Goal: Information Seeking & Learning: Check status

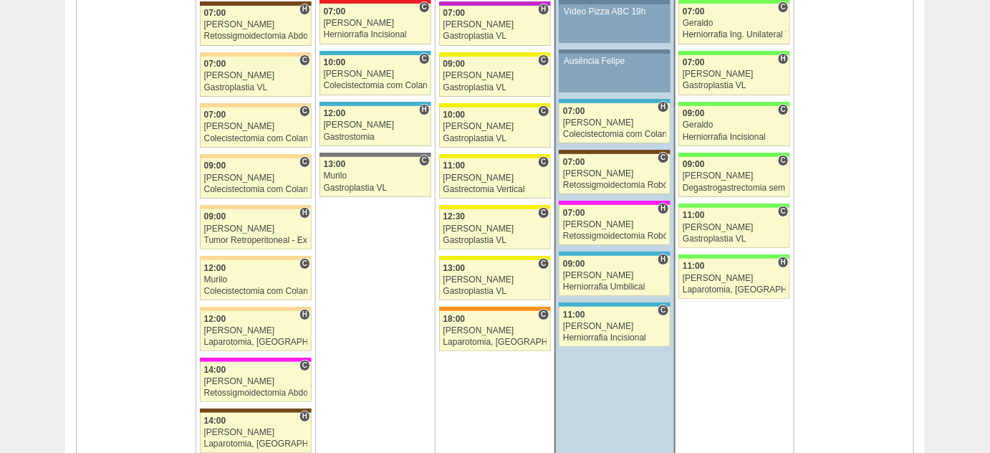
scroll to position [1822, 0]
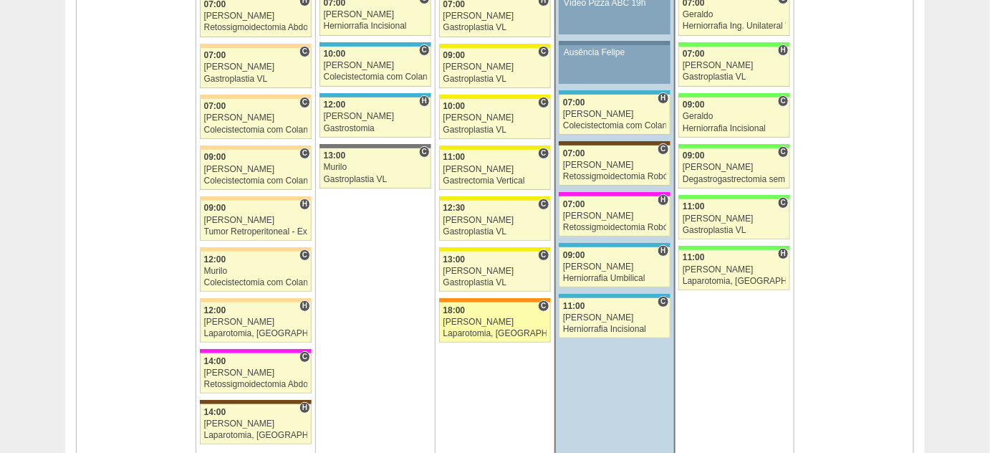
click at [468, 329] on div "Laparotomia, [GEOGRAPHIC_DATA], Drenagem, Bridas VL" at bounding box center [494, 333] width 103 height 9
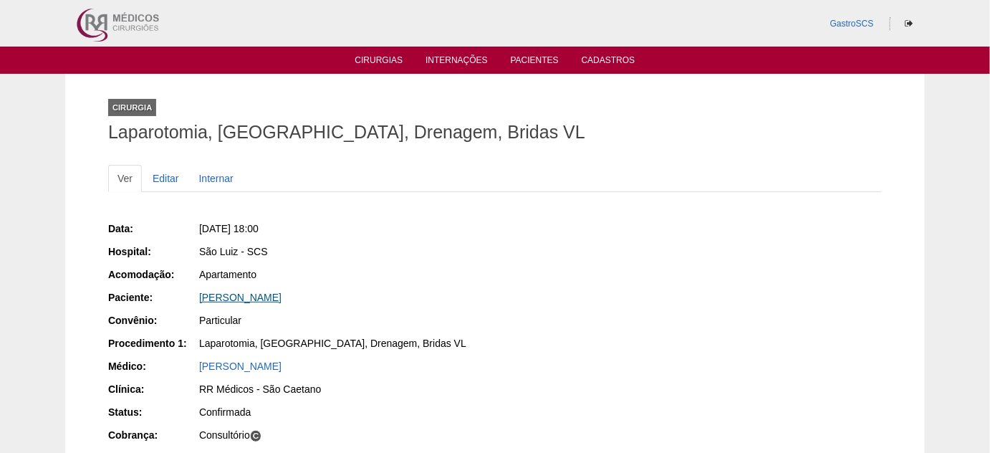
click at [263, 296] on link "[PERSON_NAME]" at bounding box center [240, 296] width 82 height 11
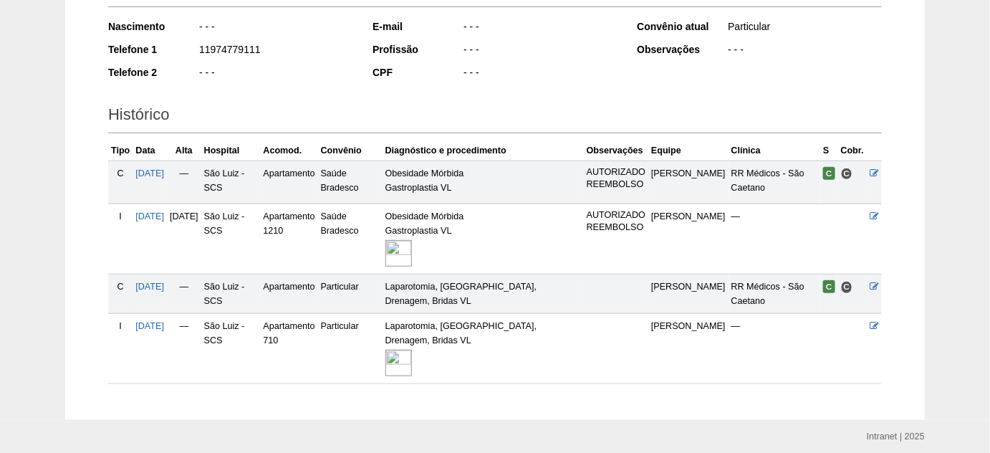
scroll to position [290, 0]
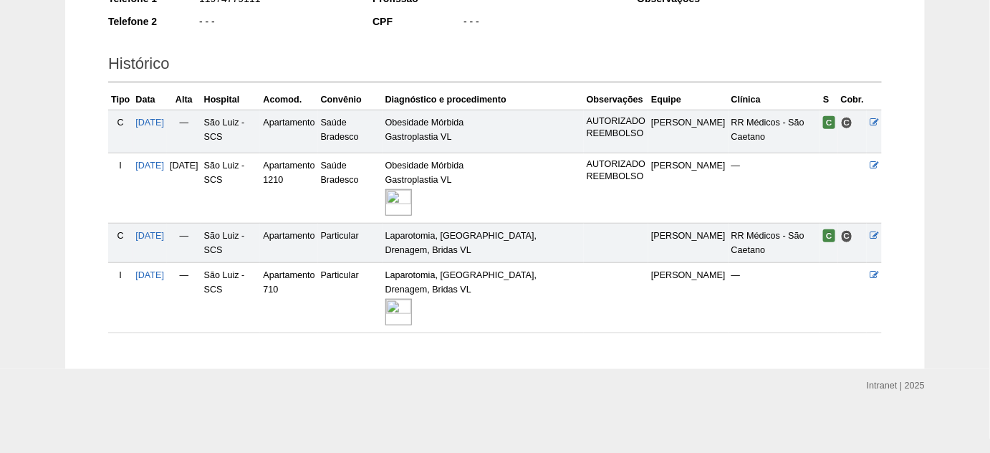
click at [412, 311] on img at bounding box center [398, 312] width 26 height 26
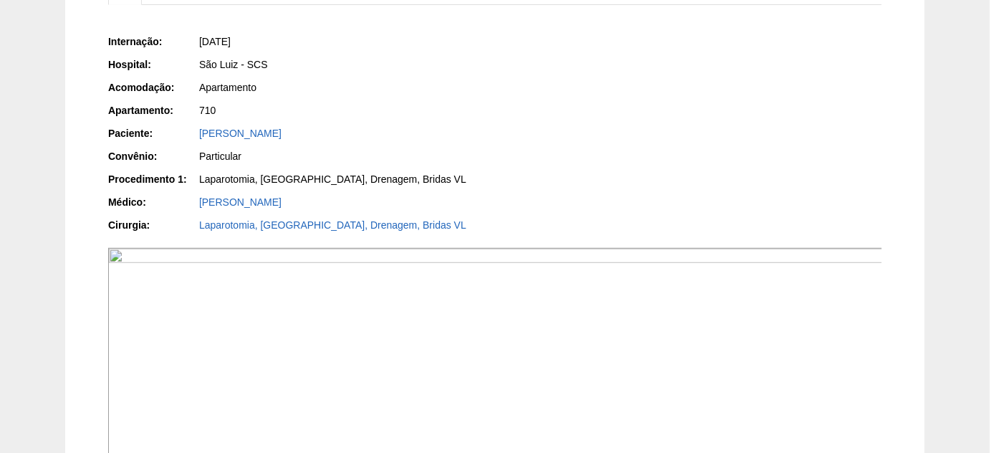
scroll to position [64, 0]
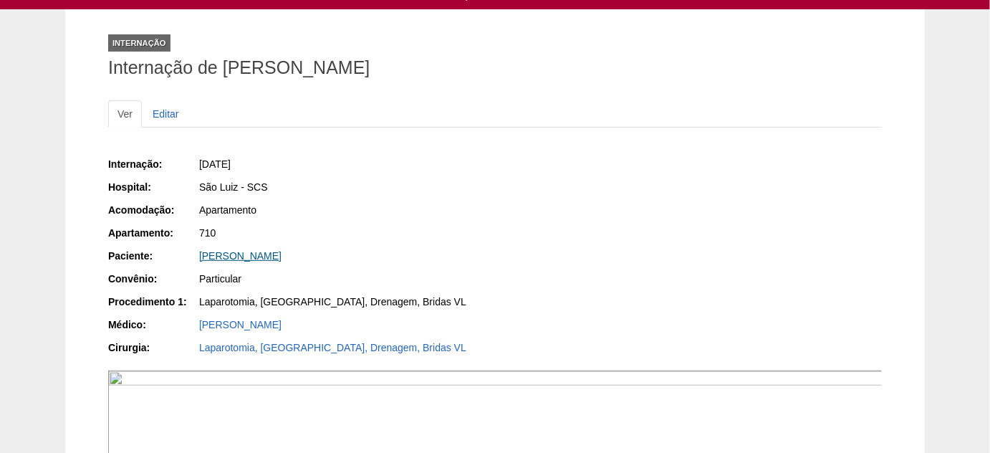
click at [259, 255] on link "[PERSON_NAME]" at bounding box center [240, 255] width 82 height 11
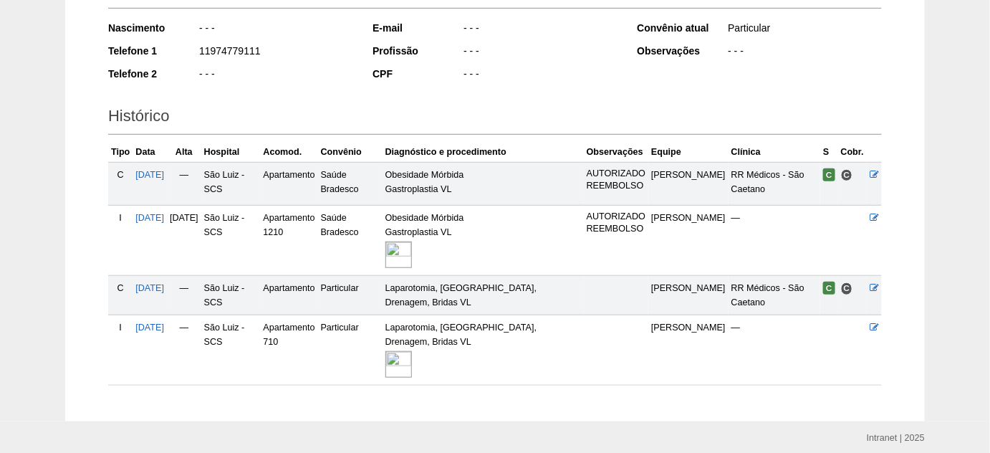
scroll to position [260, 0]
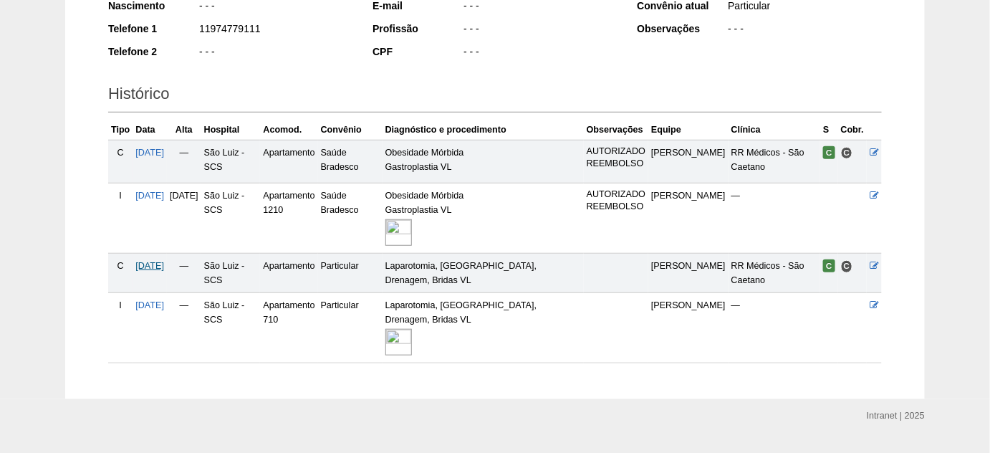
click at [159, 268] on span "13/08/2025" at bounding box center [149, 266] width 29 height 10
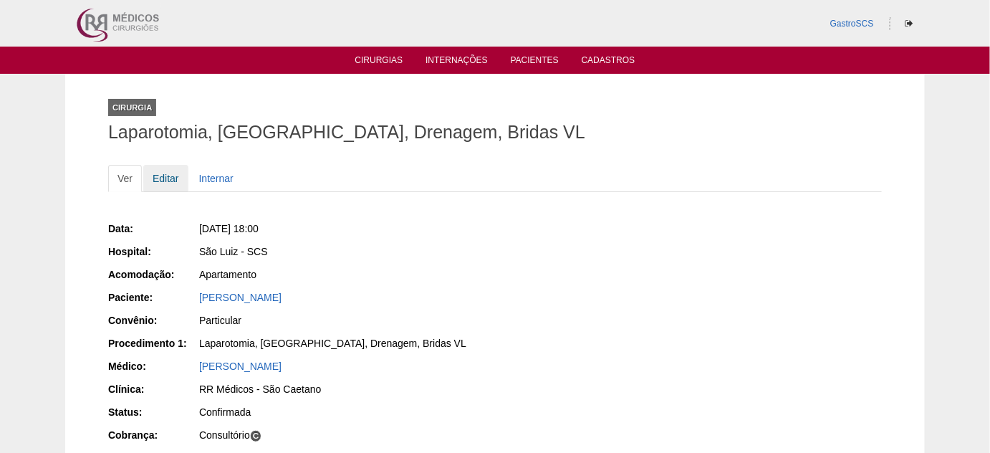
click at [157, 178] on link "Editar" at bounding box center [165, 178] width 45 height 27
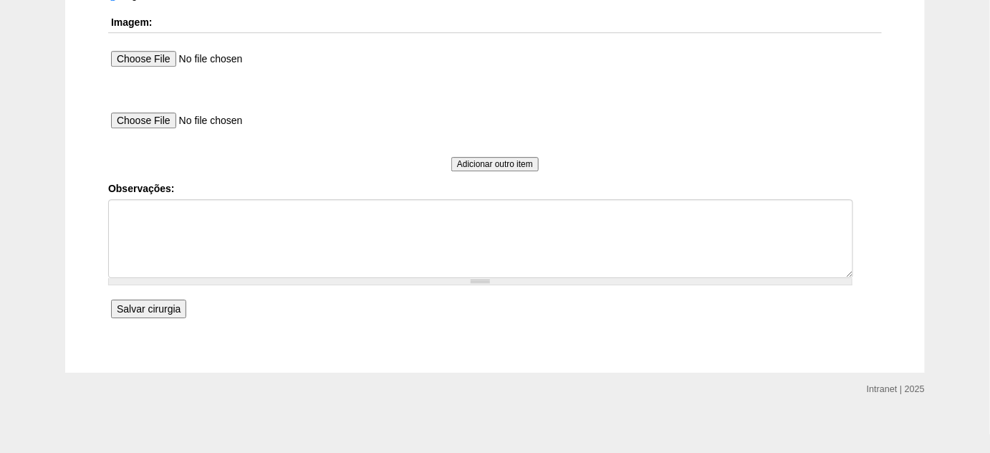
scroll to position [1388, 0]
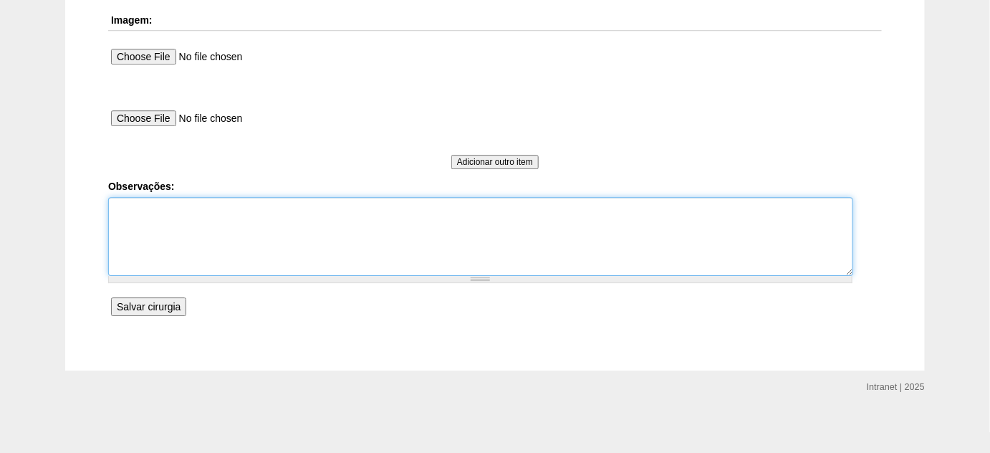
click at [319, 221] on textarea "Observações:" at bounding box center [480, 236] width 745 height 79
type textarea "PARTICULAR- VIA CONSULTÓRIO"
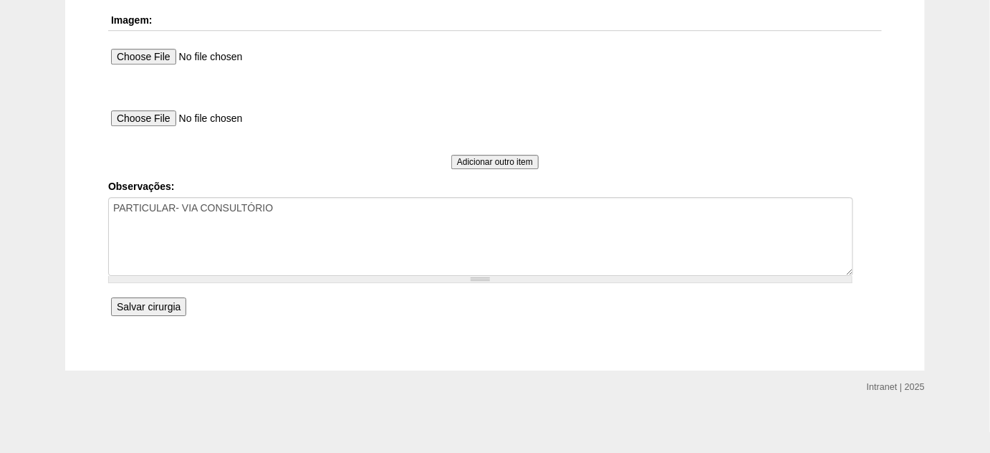
click at [153, 303] on input "Salvar cirurgia" at bounding box center [148, 306] width 75 height 19
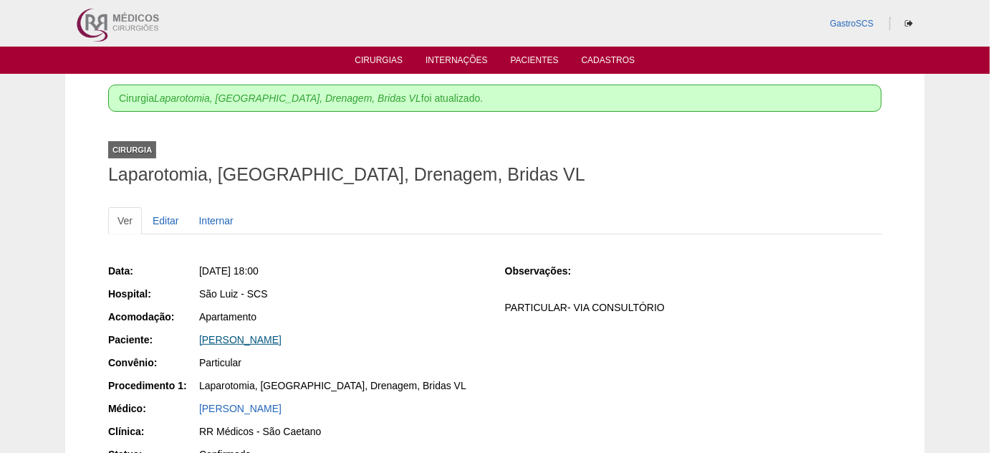
click at [257, 338] on link "[PERSON_NAME]" at bounding box center [240, 339] width 82 height 11
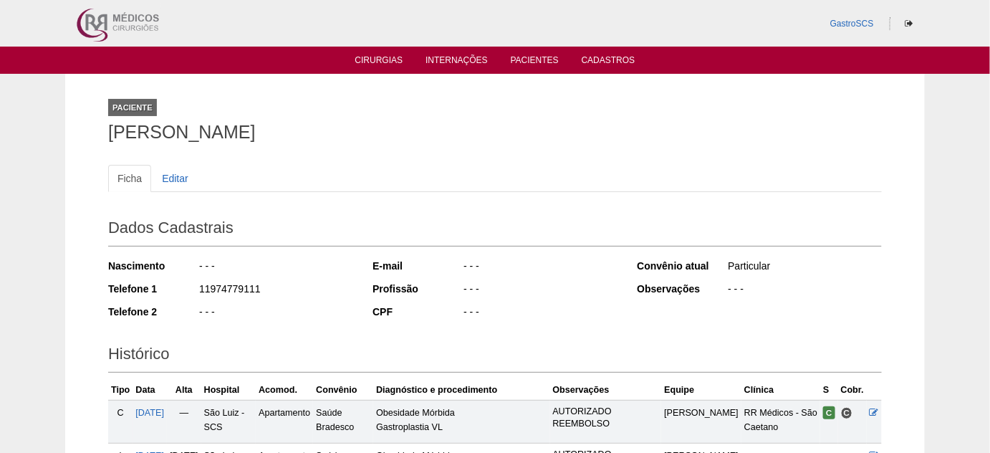
scroll to position [130, 0]
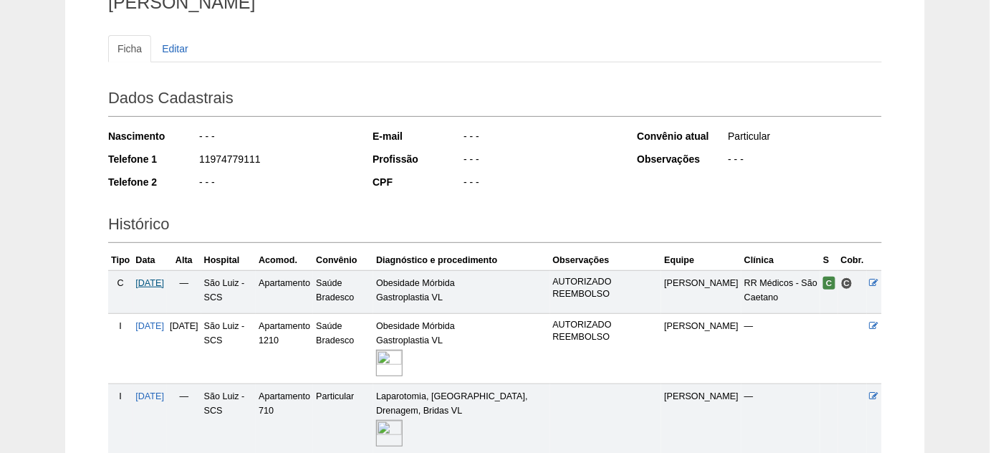
click at [164, 282] on span "24/03/2022" at bounding box center [149, 283] width 29 height 10
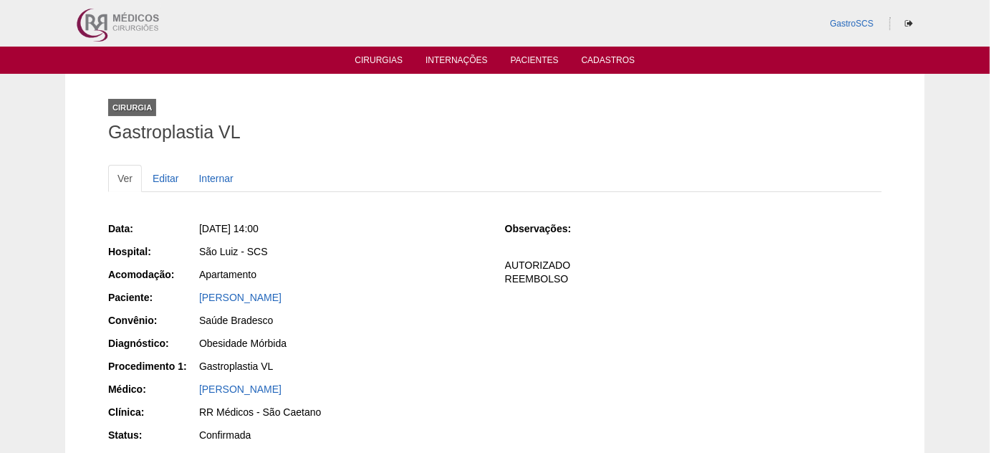
scroll to position [64, 0]
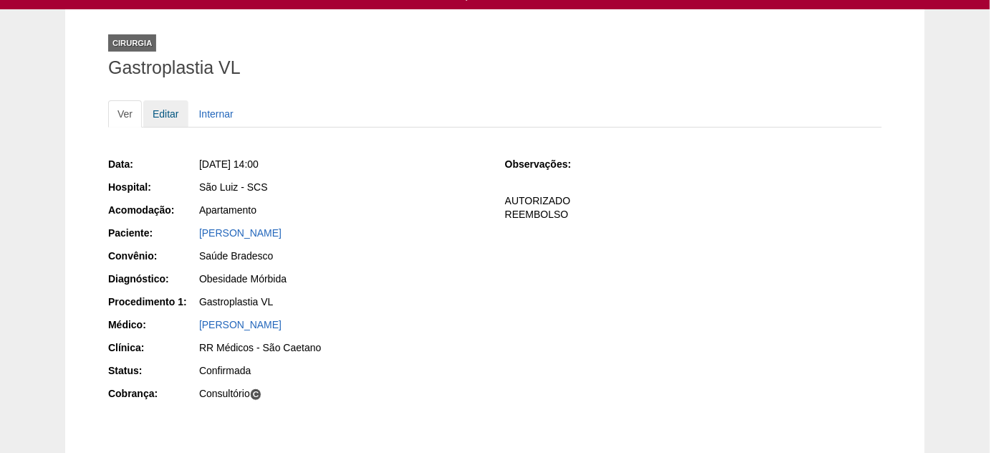
click at [175, 110] on link "Editar" at bounding box center [165, 113] width 45 height 27
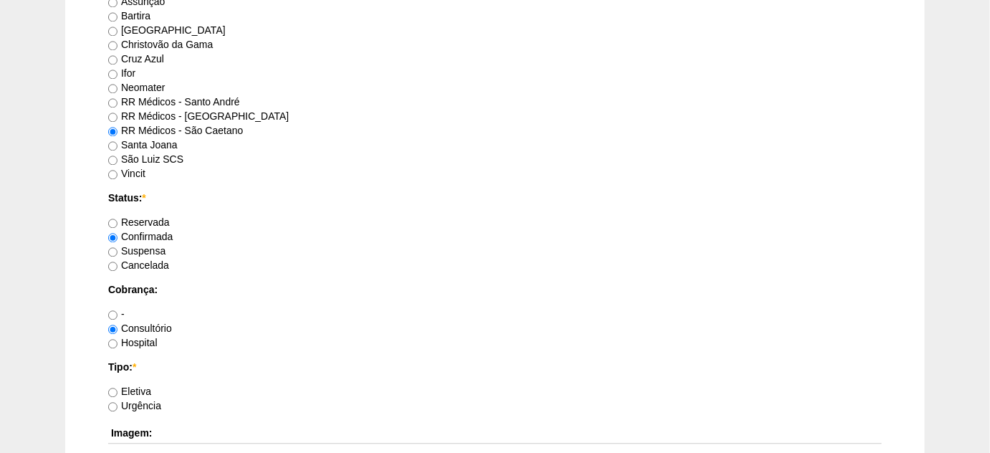
scroll to position [1106, 0]
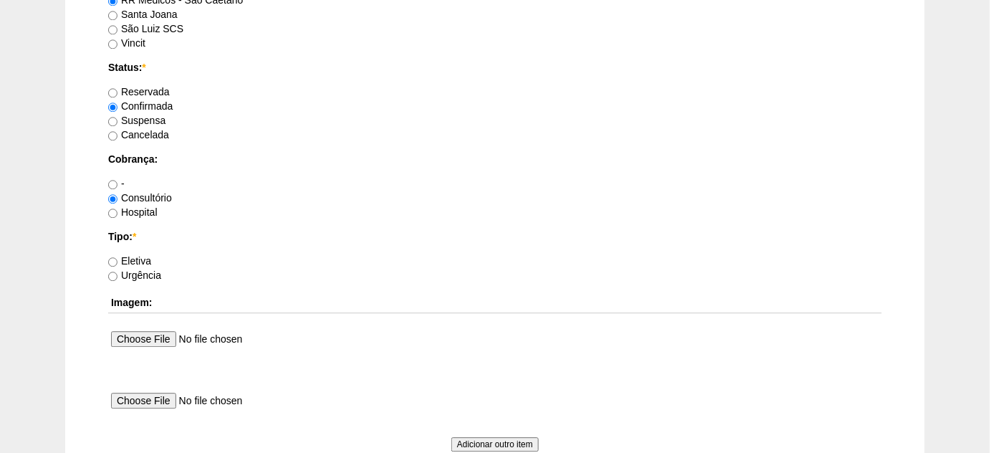
click at [133, 271] on label "Urgência" at bounding box center [134, 274] width 53 height 11
click at [117, 271] on input "Urgência" at bounding box center [112, 275] width 9 height 9
radio input "true"
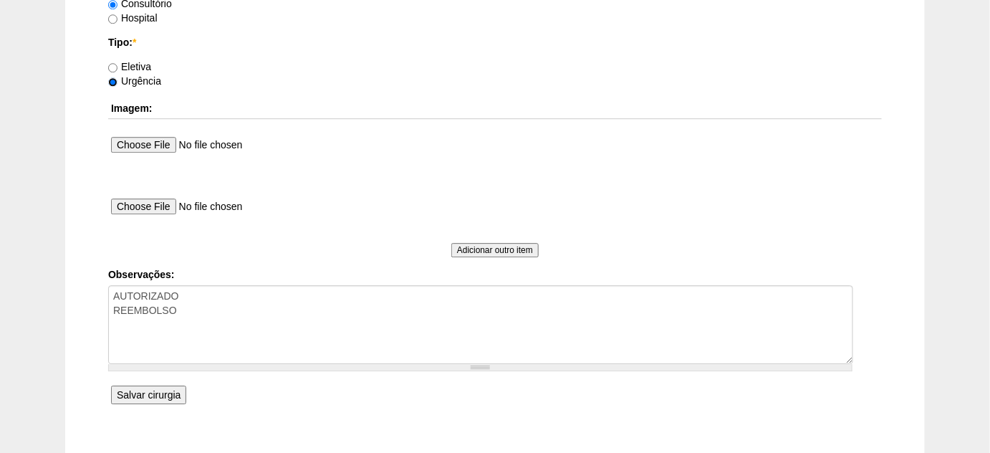
scroll to position [1388, 0]
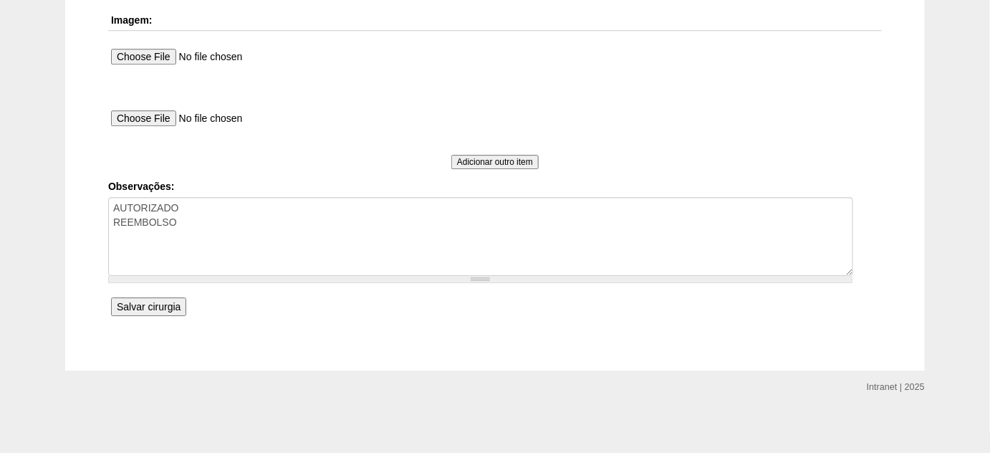
click at [157, 299] on input "Salvar cirurgia" at bounding box center [148, 306] width 75 height 19
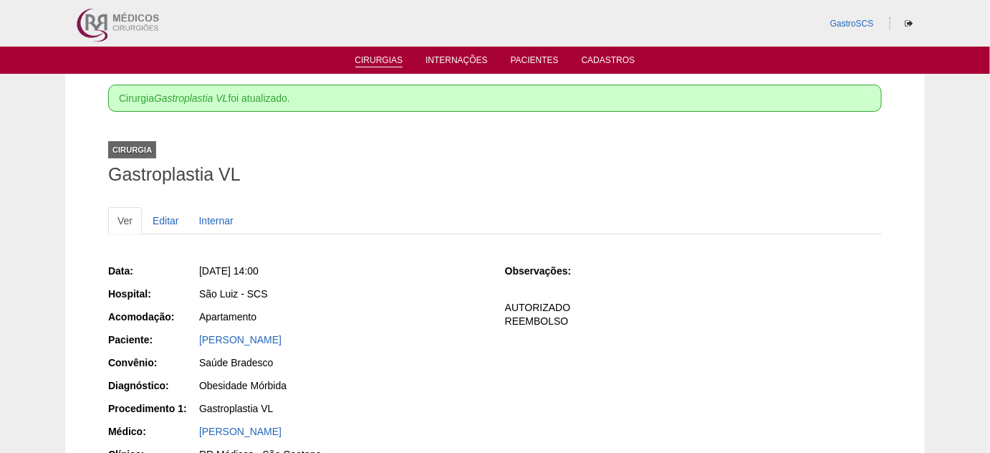
click at [365, 55] on link "Cirurgias" at bounding box center [379, 61] width 48 height 12
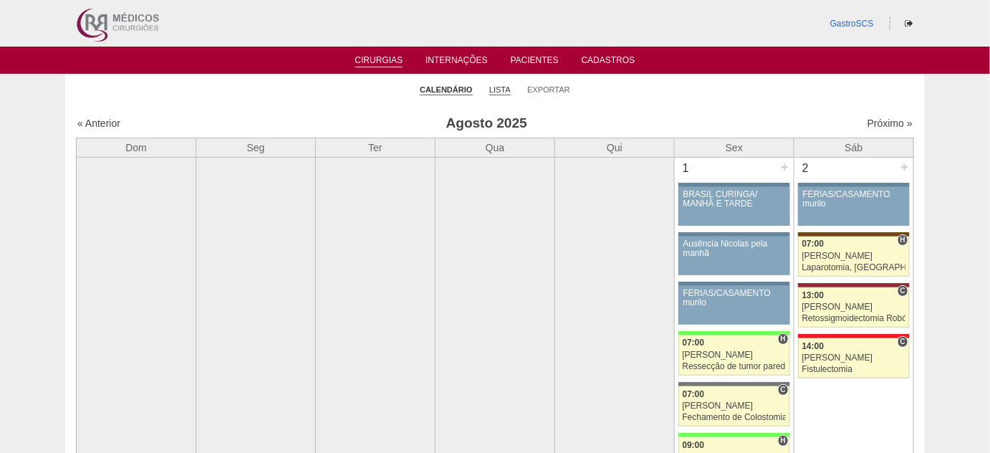
click at [494, 89] on link "Lista" at bounding box center [499, 89] width 21 height 11
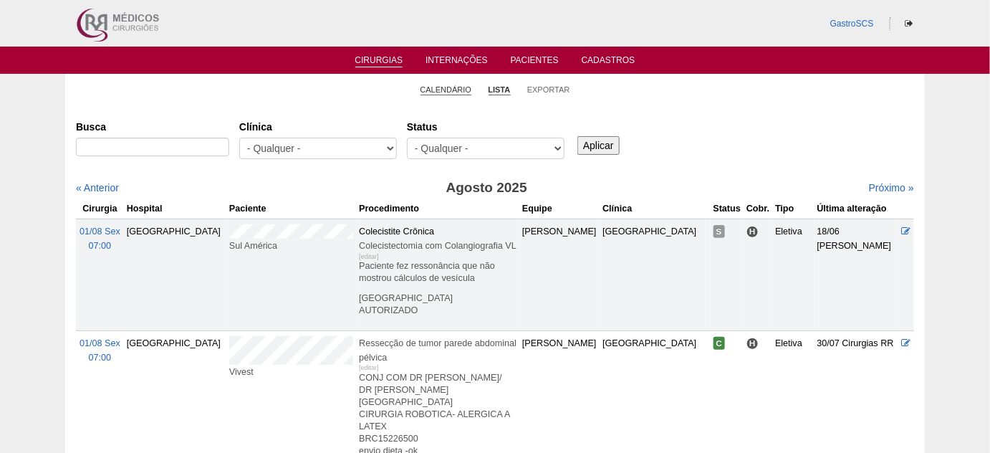
click at [443, 89] on link "Calendário" at bounding box center [446, 89] width 52 height 11
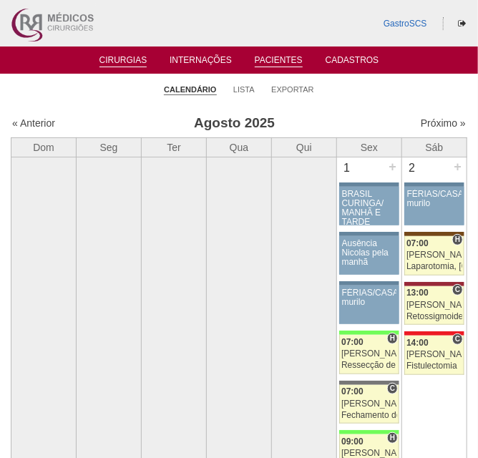
click at [273, 58] on link "Pacientes" at bounding box center [279, 61] width 48 height 12
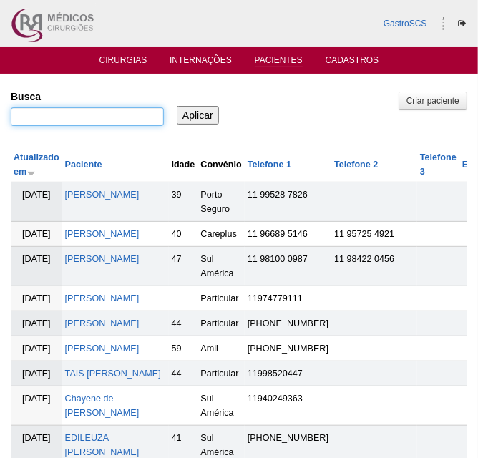
click at [62, 117] on input "Busca" at bounding box center [87, 116] width 153 height 19
type input "[PERSON_NAME]"
click at [177, 106] on input "Aplicar" at bounding box center [198, 115] width 42 height 19
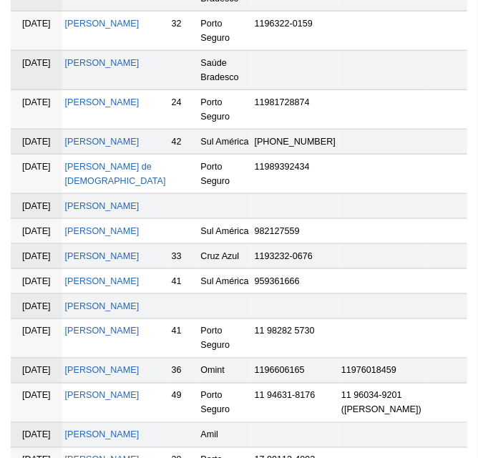
scroll to position [390, 0]
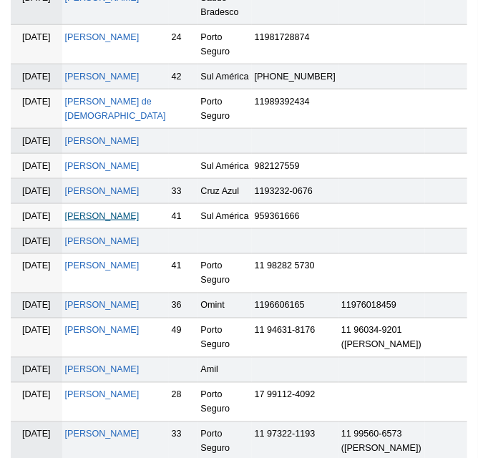
click at [95, 221] on link "[PERSON_NAME]" at bounding box center [102, 216] width 74 height 10
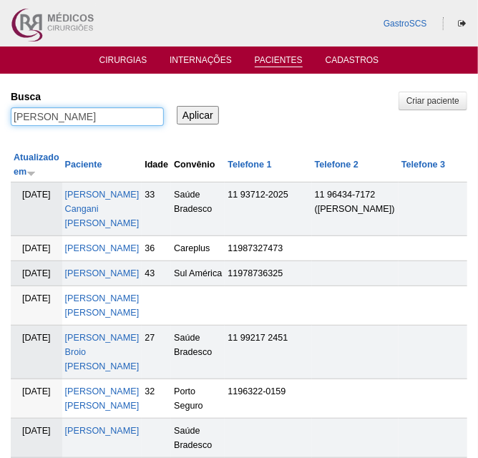
drag, startPoint x: 97, startPoint y: 114, endPoint x: -50, endPoint y: 112, distance: 146.8
type input "SANDRA"
click at [177, 106] on input "Aplicar" at bounding box center [198, 115] width 42 height 19
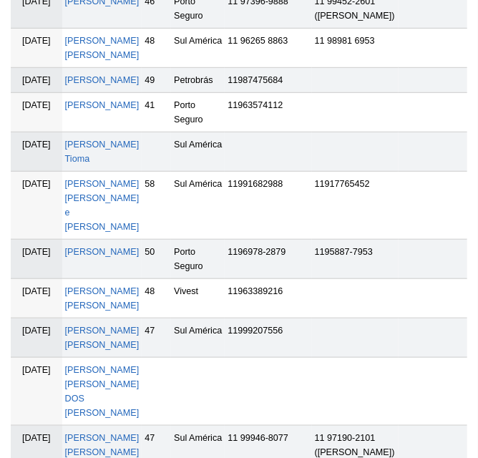
scroll to position [195, 0]
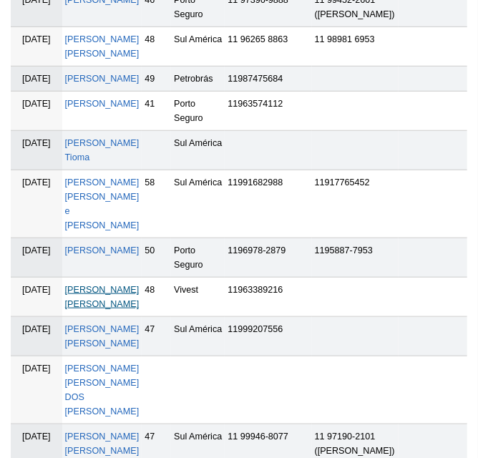
click at [107, 309] on link "[PERSON_NAME] [PERSON_NAME]" at bounding box center [102, 297] width 74 height 24
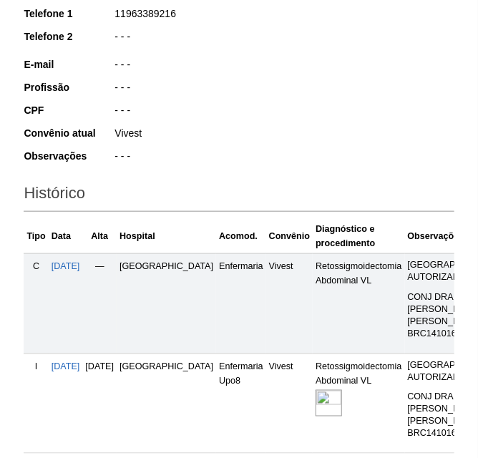
scroll to position [445, 0]
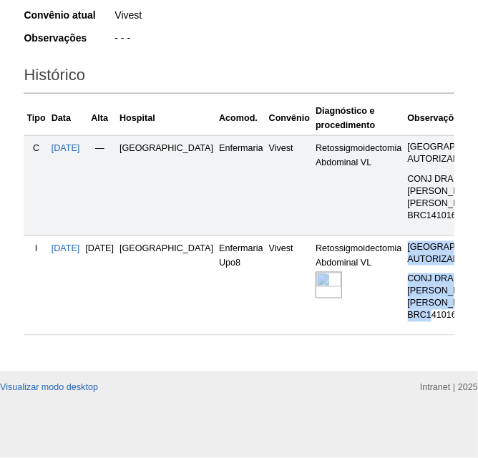
drag, startPoint x: 301, startPoint y: 322, endPoint x: 395, endPoint y: 314, distance: 93.4
click at [402, 312] on tr "I [DATE] [DATE] [GEOGRAPHIC_DATA] Enfermaria Upo8 Vivest Retossigmoidectomia Ab…" at bounding box center [385, 286] width 722 height 100
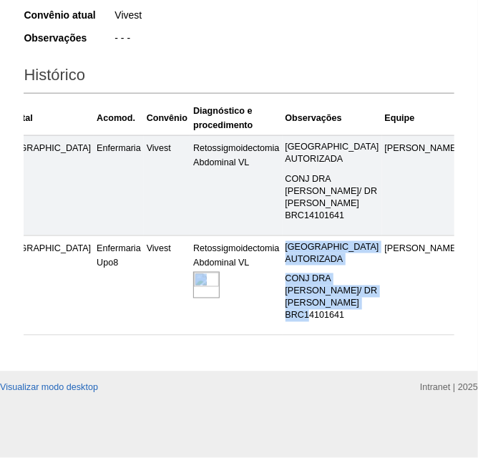
click at [231, 296] on td "Retossigmoidectomia Abdominal VL" at bounding box center [236, 286] width 92 height 100
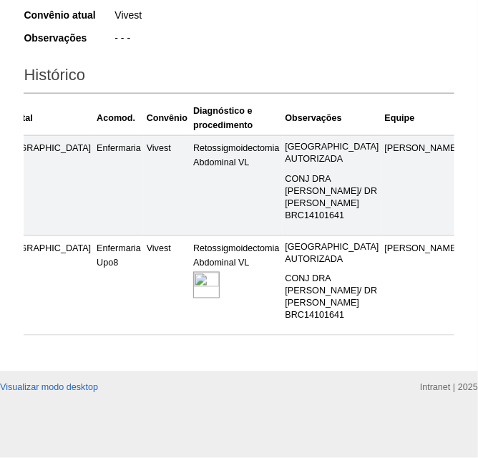
click at [193, 272] on img at bounding box center [206, 285] width 26 height 26
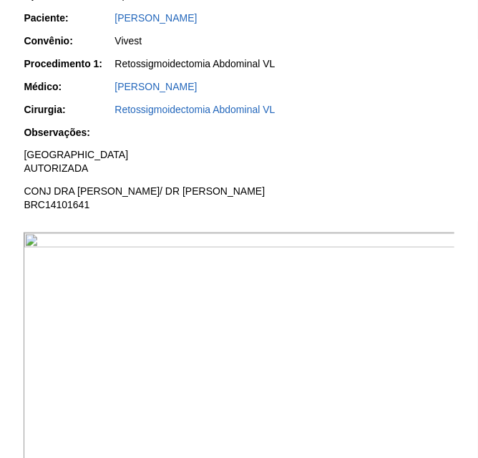
scroll to position [521, 0]
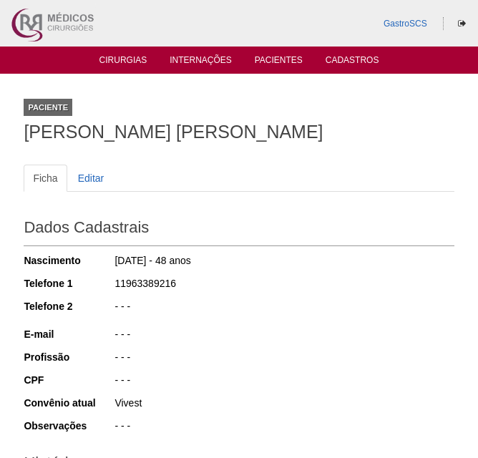
scroll to position [445, 0]
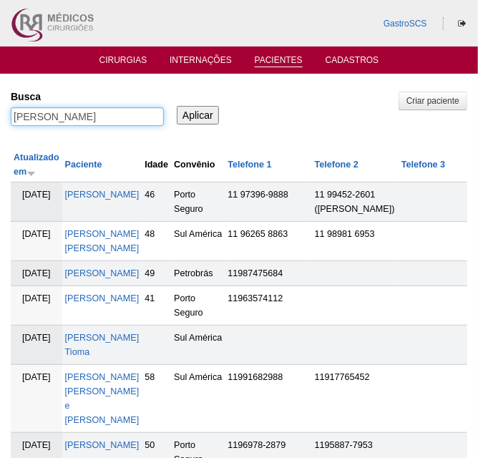
click at [84, 107] on input "SANDRA" at bounding box center [87, 116] width 153 height 19
type input "INGRID"
click at [177, 106] on input "Aplicar" at bounding box center [198, 115] width 42 height 19
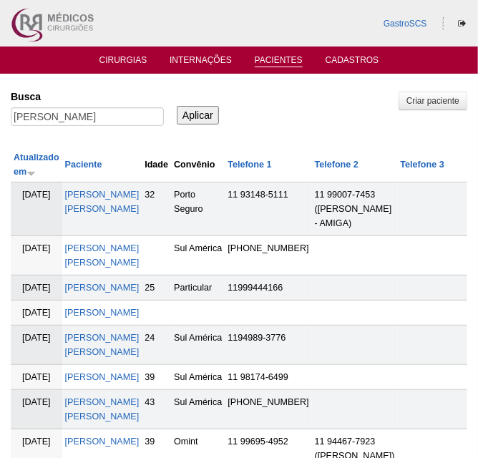
click at [105, 253] on td "INGRID LIMA DE SOUSA" at bounding box center [102, 255] width 80 height 39
click at [102, 263] on link "INGRID LIMA DE SOUSA" at bounding box center [102, 255] width 74 height 24
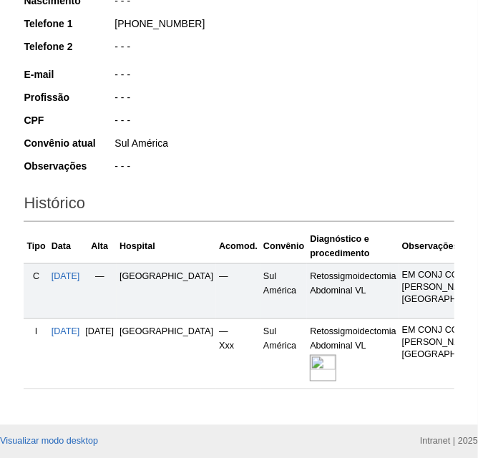
scroll to position [325, 0]
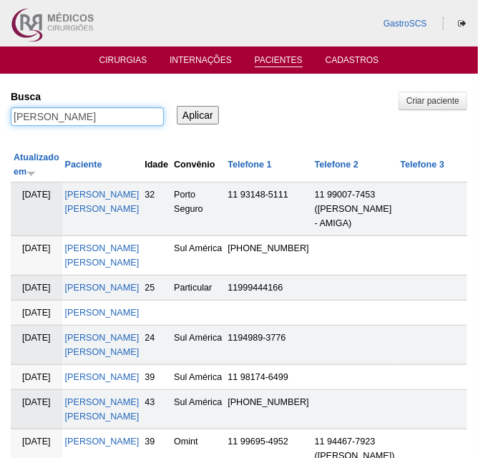
drag, startPoint x: 97, startPoint y: 108, endPoint x: -29, endPoint y: 128, distance: 127.6
type input "RUTH"
click at [177, 106] on input "Aplicar" at bounding box center [198, 115] width 42 height 19
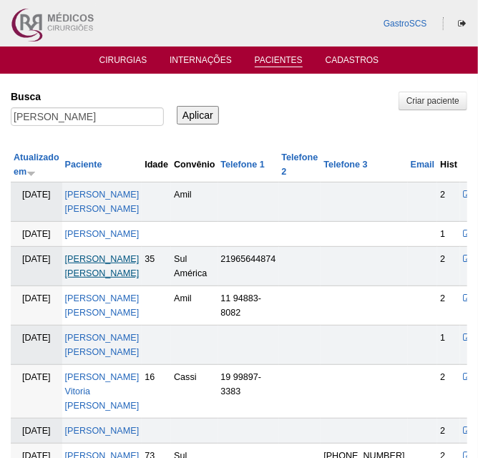
click at [127, 258] on link "[PERSON_NAME] [PERSON_NAME]" at bounding box center [102, 266] width 74 height 24
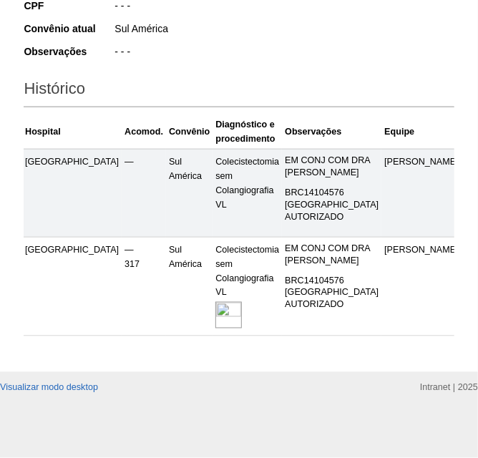
scroll to position [445, 0]
click at [216, 302] on img at bounding box center [229, 315] width 26 height 26
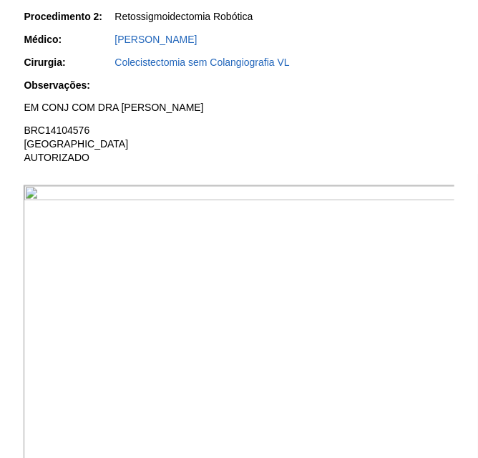
scroll to position [455, 0]
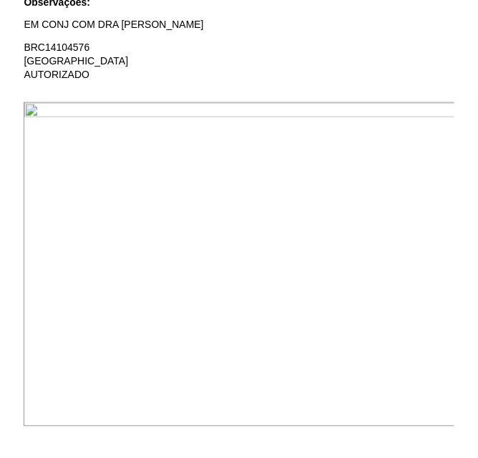
click at [188, 240] on img at bounding box center [240, 264] width 432 height 324
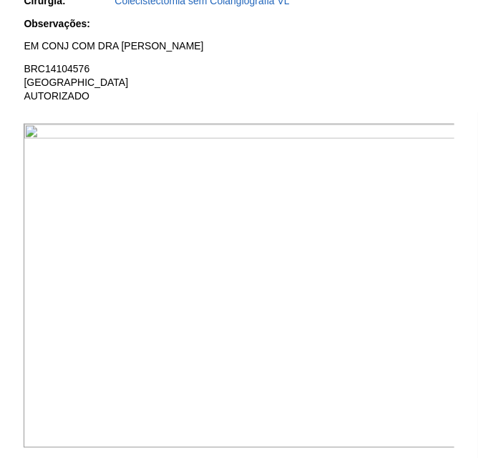
scroll to position [454, 0]
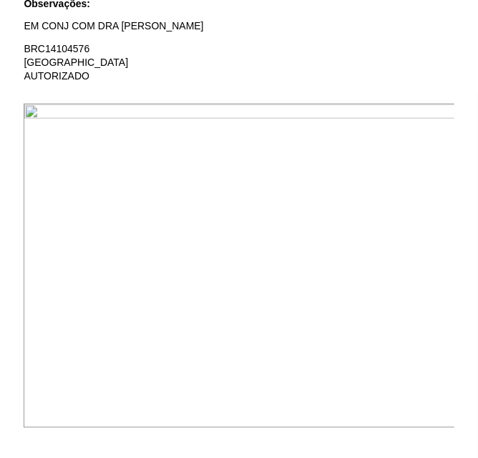
click at [217, 243] on img at bounding box center [240, 266] width 432 height 324
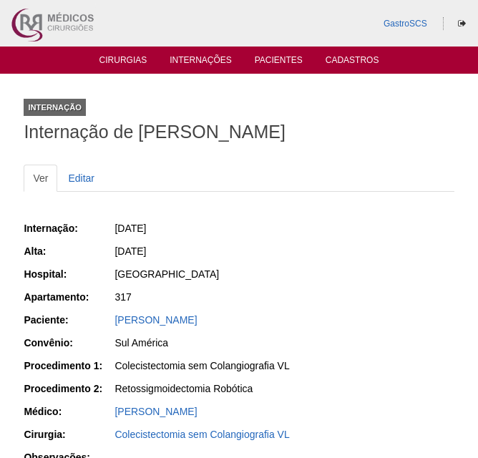
scroll to position [453, 0]
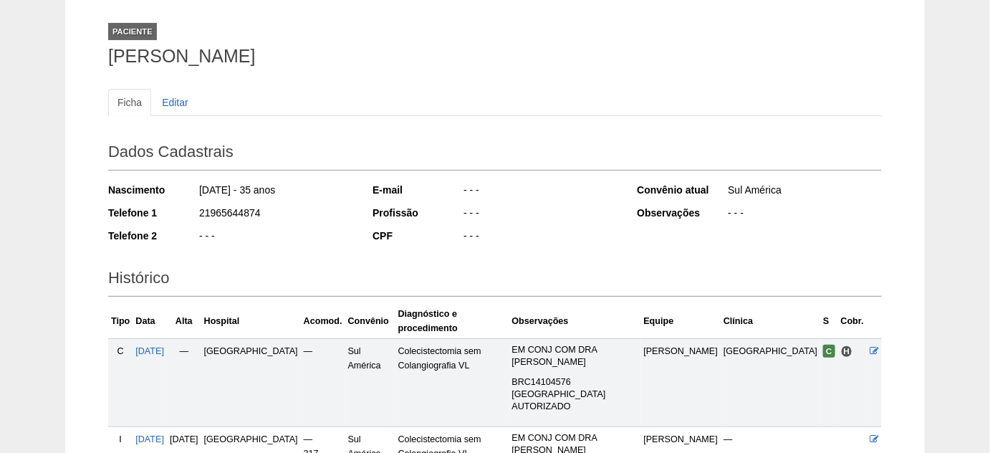
scroll to position [130, 0]
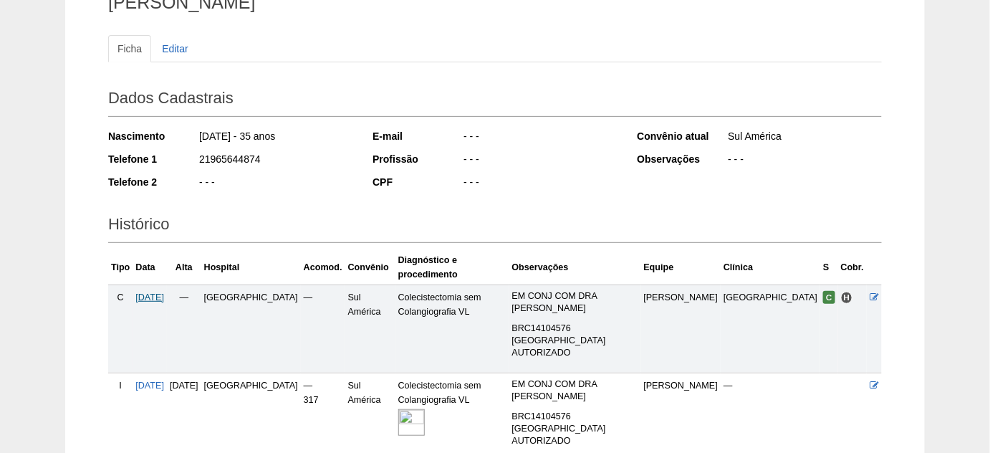
click at [155, 292] on span "31/03/2025" at bounding box center [149, 297] width 29 height 10
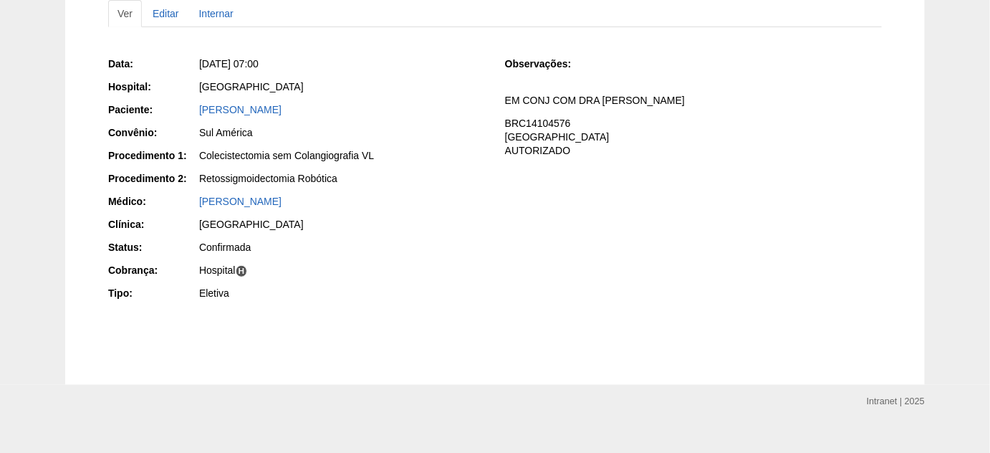
scroll to position [182, 0]
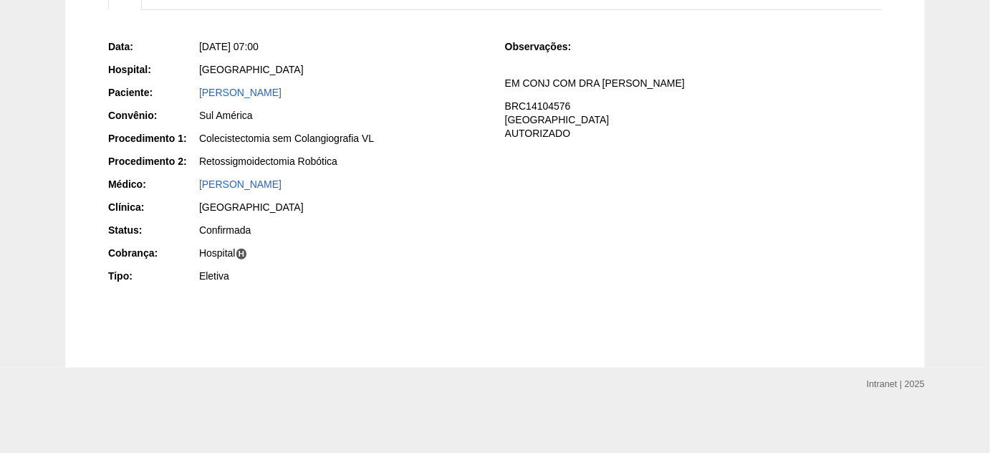
drag, startPoint x: 224, startPoint y: 156, endPoint x: 383, endPoint y: 153, distance: 159.0
click at [422, 145] on div "Data: Seg, 31/03/2025 - 07:00 Hospital: Brasil Paciente: RUTH DE SOUZA SILVA Co…" at bounding box center [296, 162] width 377 height 257
click at [333, 160] on div "Retossigmoidectomia Robótica" at bounding box center [342, 161] width 286 height 14
click at [305, 161] on div "Retossigmoidectomia Robótica" at bounding box center [342, 161] width 286 height 14
click at [265, 90] on link "[PERSON_NAME]" at bounding box center [240, 92] width 82 height 11
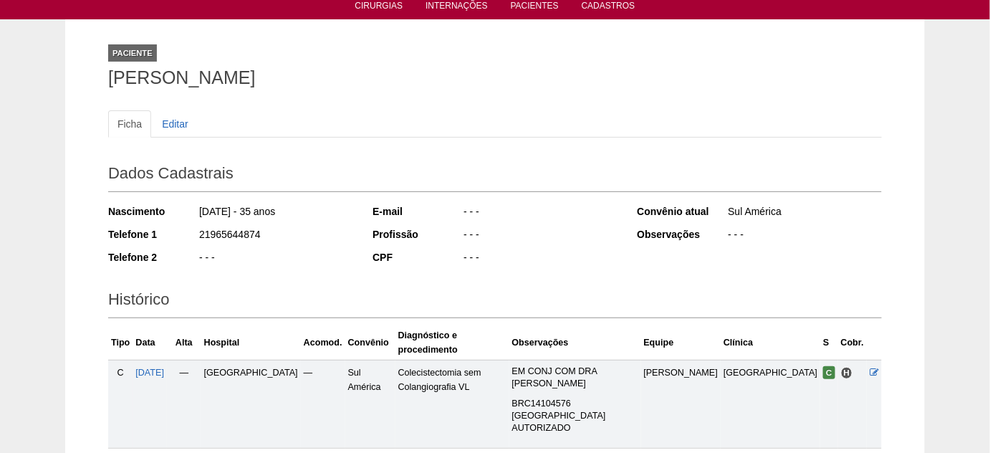
scroll to position [130, 0]
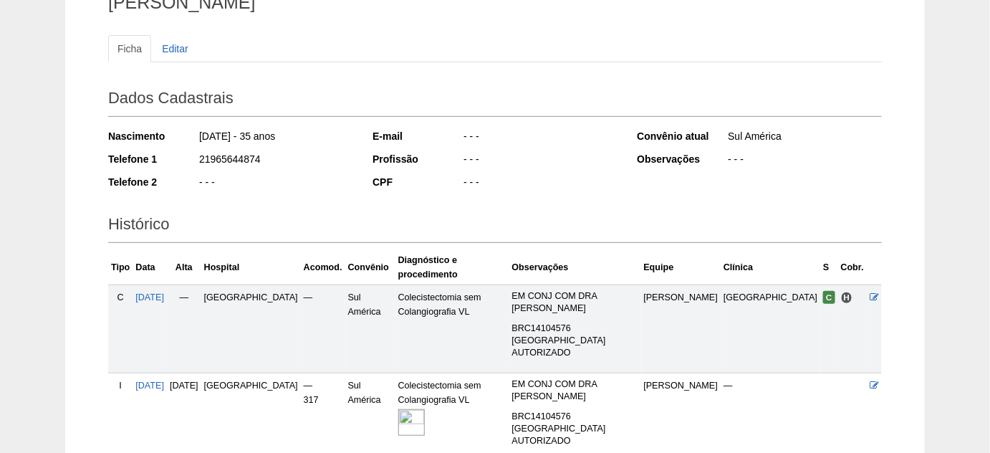
click at [417, 409] on img at bounding box center [411, 422] width 26 height 26
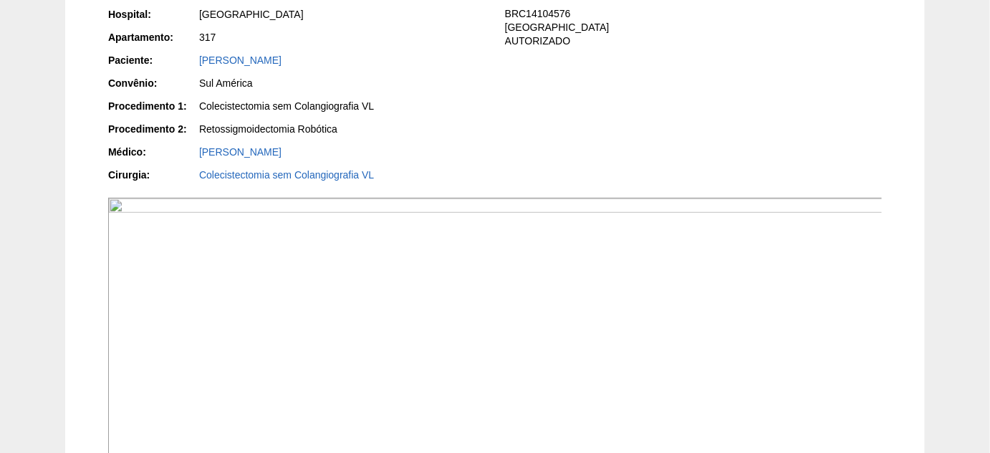
scroll to position [130, 0]
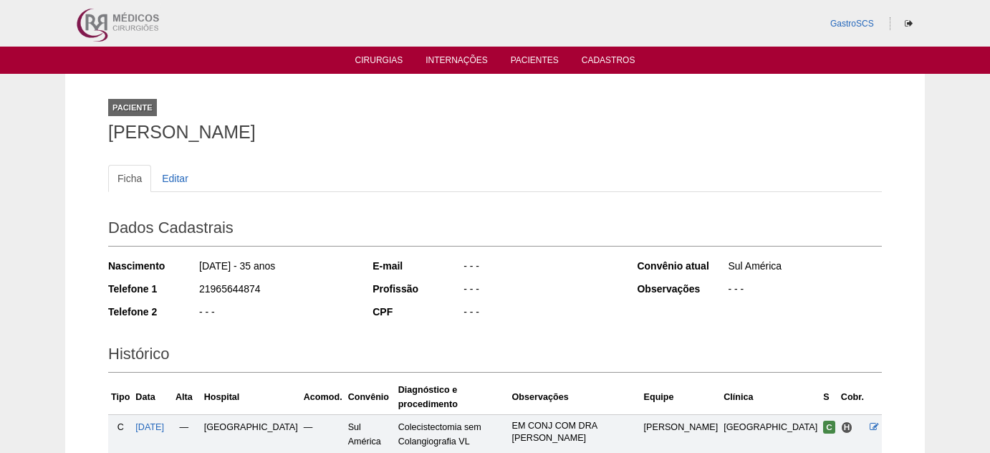
scroll to position [131, 0]
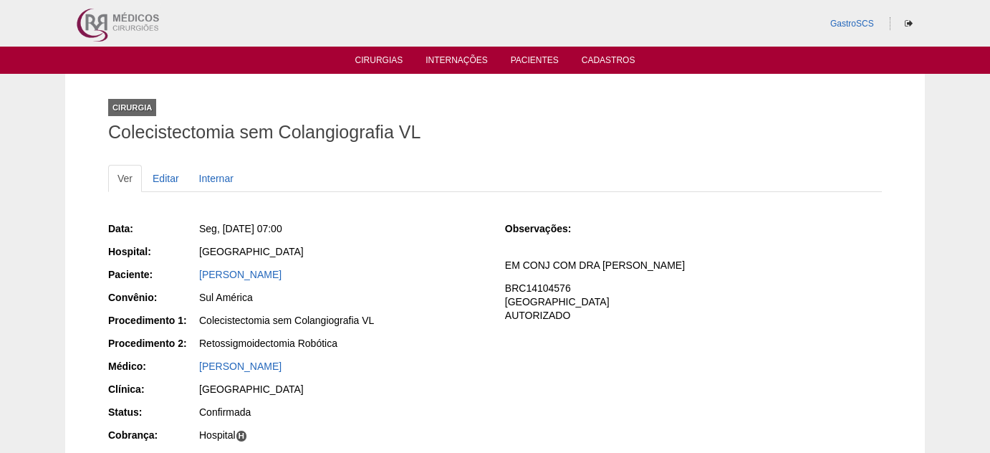
scroll to position [174, 0]
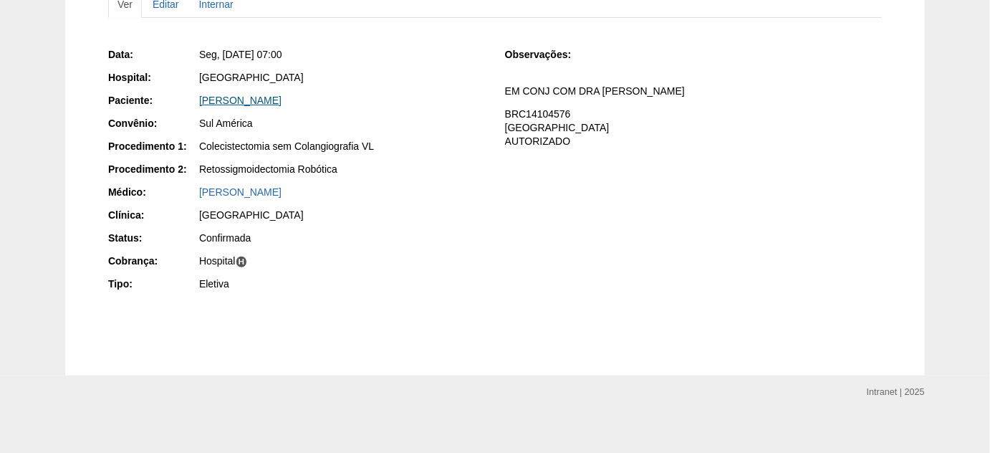
click at [254, 102] on link "[PERSON_NAME]" at bounding box center [240, 100] width 82 height 11
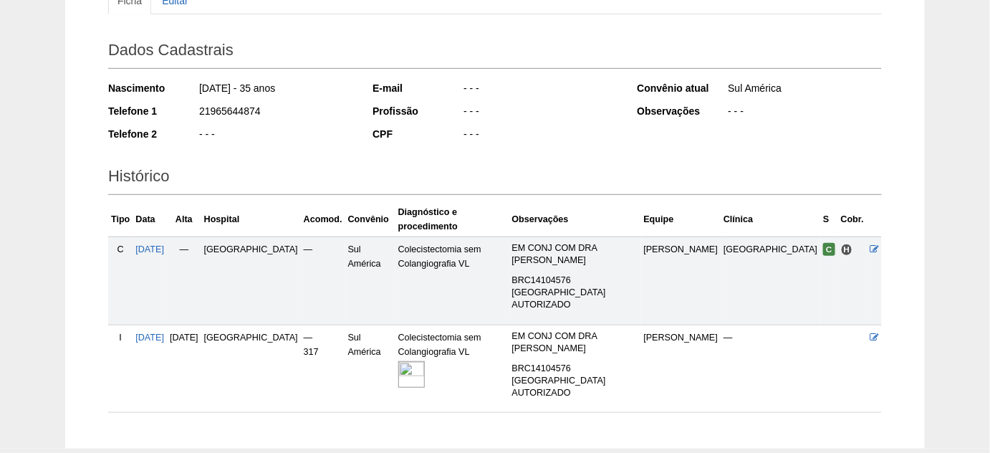
scroll to position [219, 0]
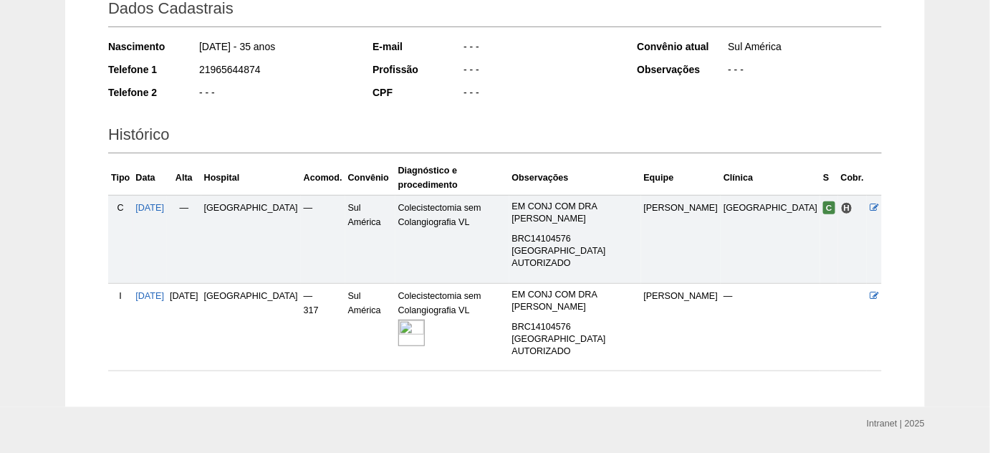
click at [425, 319] on img at bounding box center [411, 332] width 26 height 26
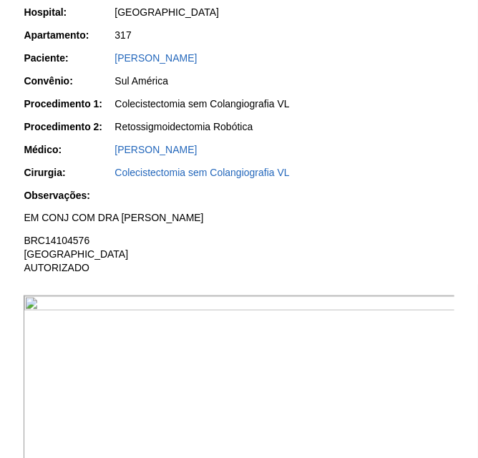
scroll to position [195, 0]
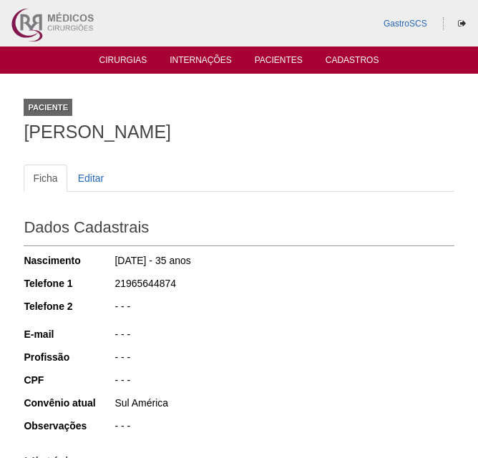
scroll to position [219, 0]
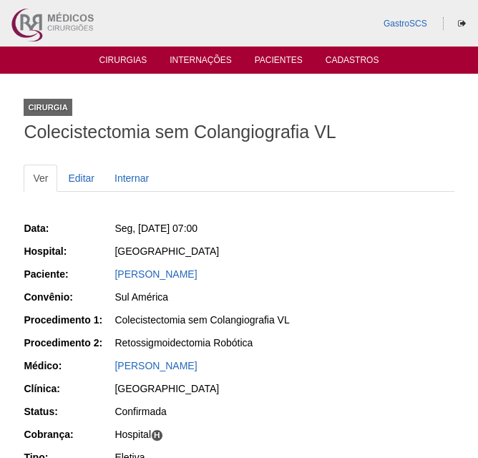
scroll to position [174, 0]
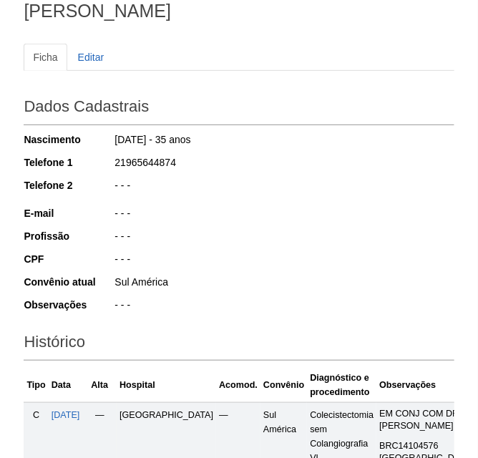
scroll to position [1, 0]
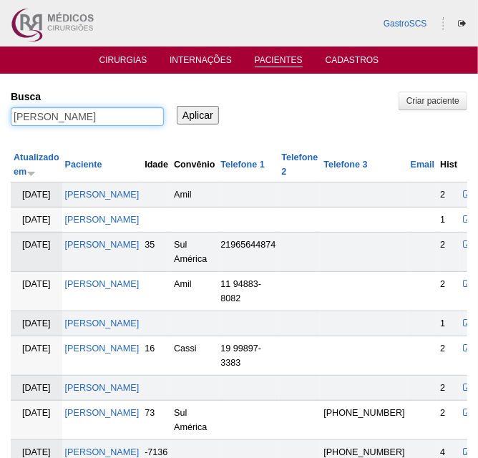
drag, startPoint x: 46, startPoint y: 116, endPoint x: -24, endPoint y: 114, distance: 70.2
click at [0, 114] on html "GastroSCS Cirurgias Internações Pacientes Cadastros Pacientes" at bounding box center [239, 294] width 478 height 588
type input "SANDRA"
click at [177, 106] on input "Aplicar" at bounding box center [198, 115] width 42 height 19
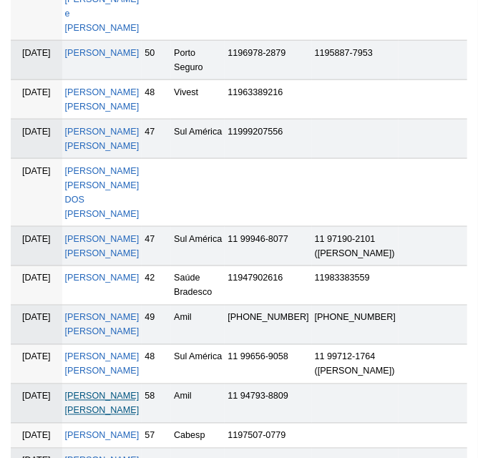
scroll to position [390, 0]
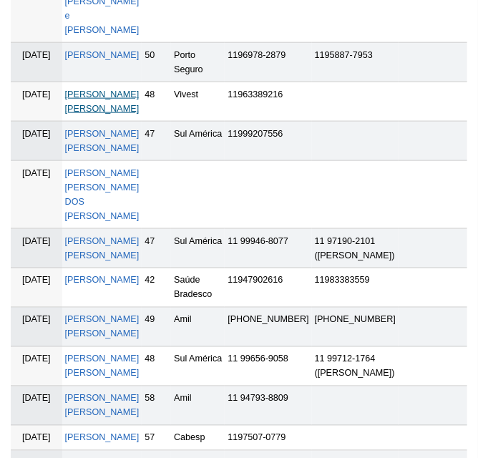
click at [112, 114] on link "[PERSON_NAME] [PERSON_NAME]" at bounding box center [102, 102] width 74 height 24
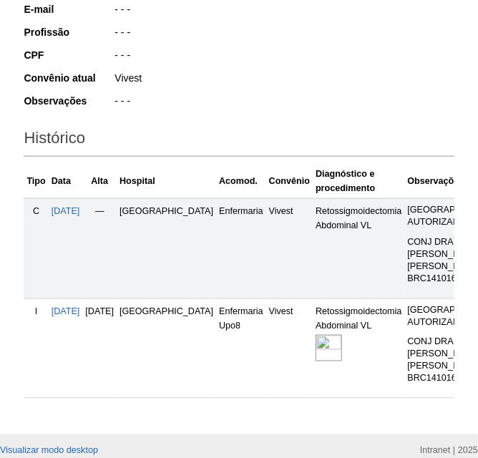
scroll to position [445, 0]
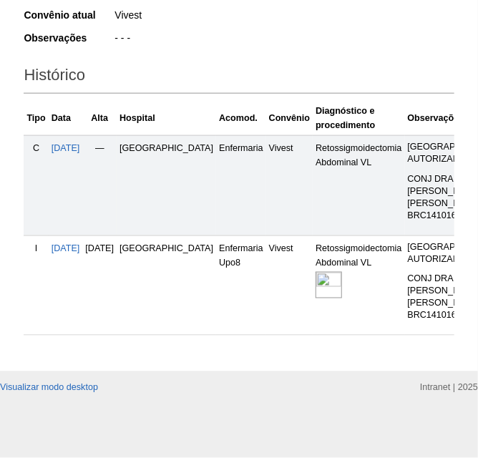
click at [316, 272] on img at bounding box center [329, 285] width 26 height 26
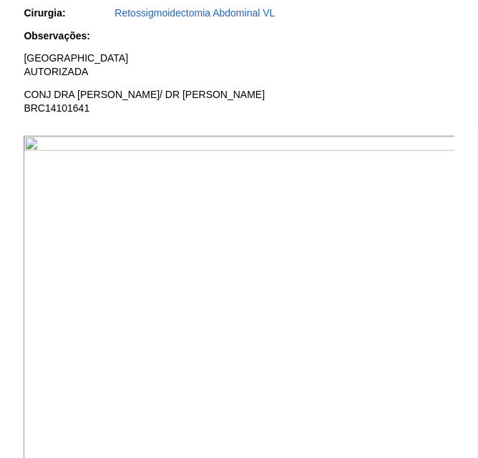
scroll to position [521, 0]
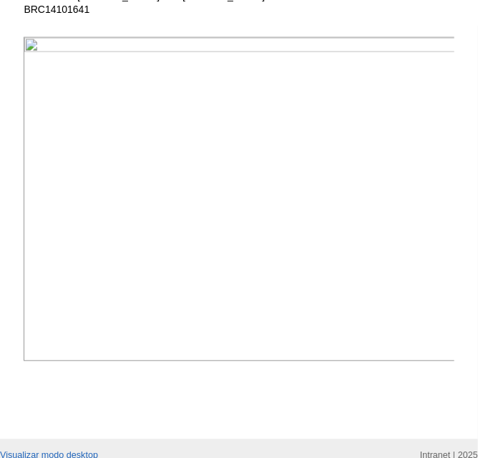
click at [118, 171] on img at bounding box center [240, 199] width 432 height 324
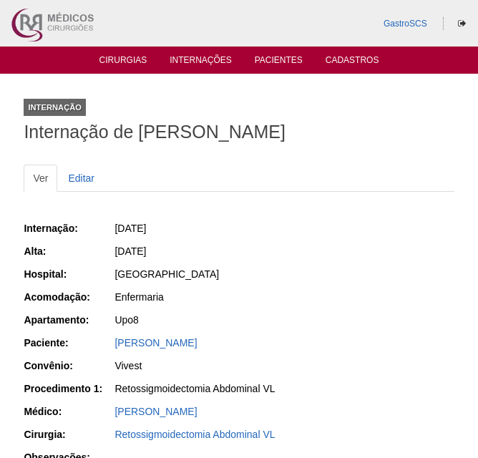
scroll to position [519, 0]
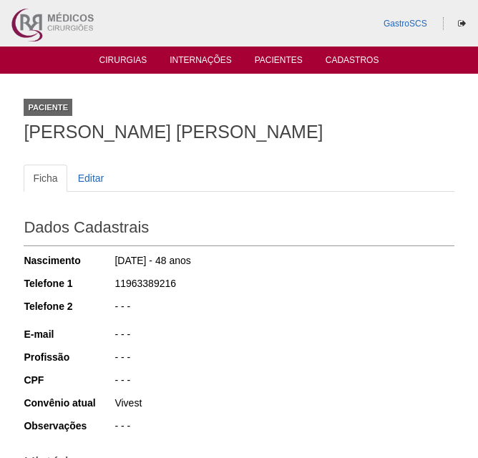
scroll to position [445, 0]
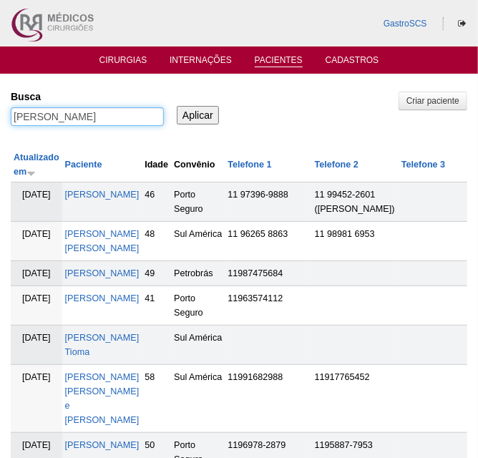
drag, startPoint x: 76, startPoint y: 111, endPoint x: -57, endPoint y: 122, distance: 132.9
type input "[PERSON_NAME]"
click at [177, 106] on input "Aplicar" at bounding box center [198, 115] width 42 height 19
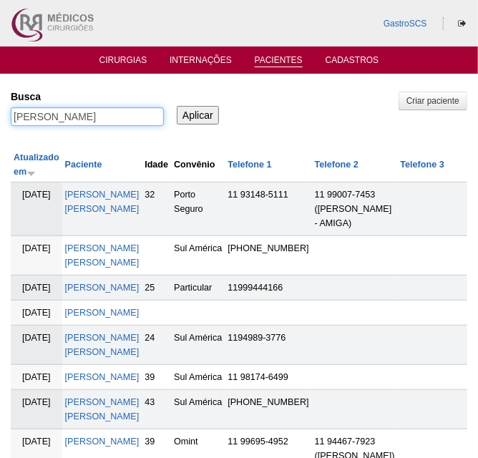
drag, startPoint x: 59, startPoint y: 121, endPoint x: 1, endPoint y: 127, distance: 58.4
type input "ANA"
click at [177, 106] on input "Aplicar" at bounding box center [198, 115] width 42 height 19
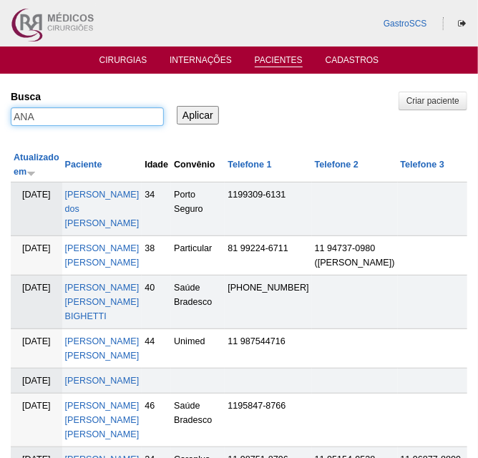
click at [102, 109] on input "ANA" at bounding box center [87, 116] width 153 height 19
type input "PULGROSSI"
click at [177, 106] on input "Aplicar" at bounding box center [198, 115] width 42 height 19
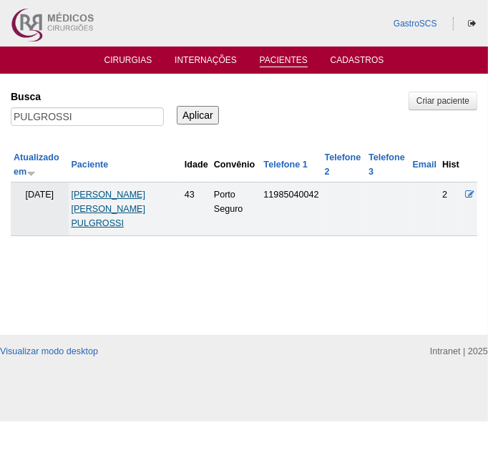
click at [128, 196] on link "[PERSON_NAME] [PERSON_NAME] PULGROSSI" at bounding box center [109, 209] width 74 height 39
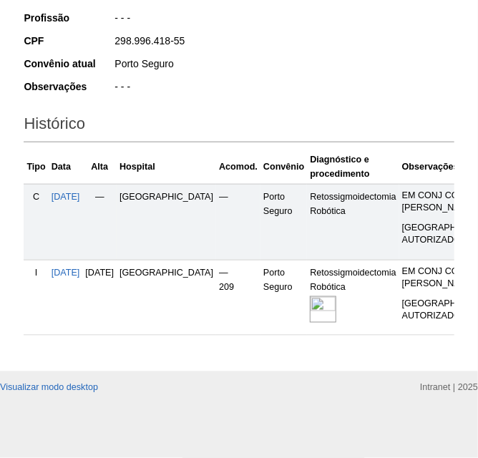
scroll to position [396, 0]
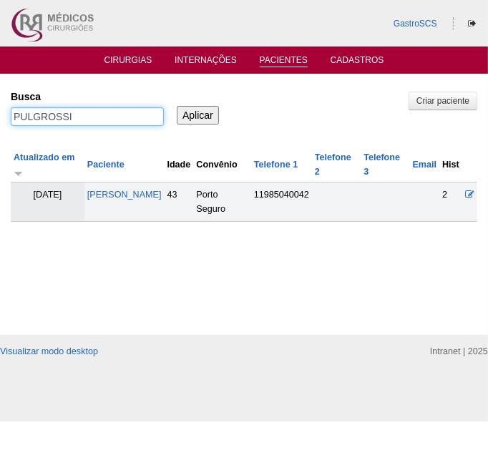
drag, startPoint x: -22, startPoint y: 102, endPoint x: -74, endPoint y: 97, distance: 52.6
click at [0, 97] on html "GastroSCS Cirurgias Internações Pacientes Cadastros Pacientes" at bounding box center [244, 211] width 488 height 422
type input "DEMARCHI"
click at [177, 106] on input "Aplicar" at bounding box center [198, 115] width 42 height 19
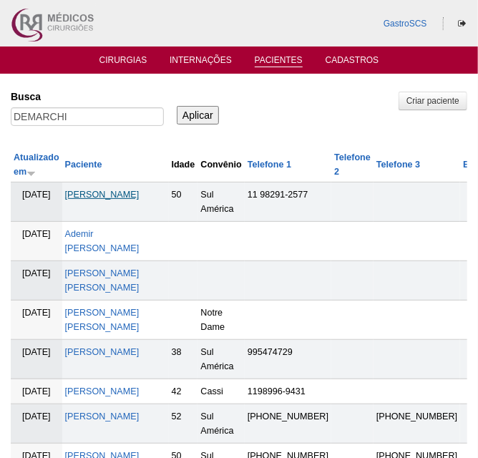
click at [108, 196] on link "[PERSON_NAME]" at bounding box center [102, 195] width 74 height 10
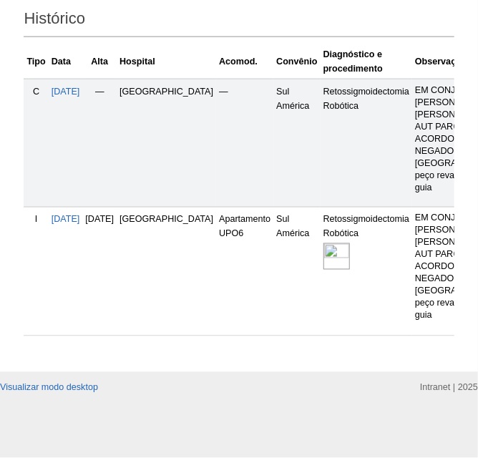
scroll to position [521, 0]
click at [324, 251] on img at bounding box center [337, 256] width 26 height 26
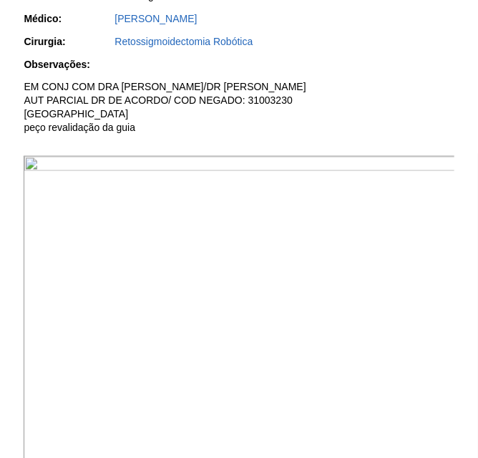
scroll to position [390, 0]
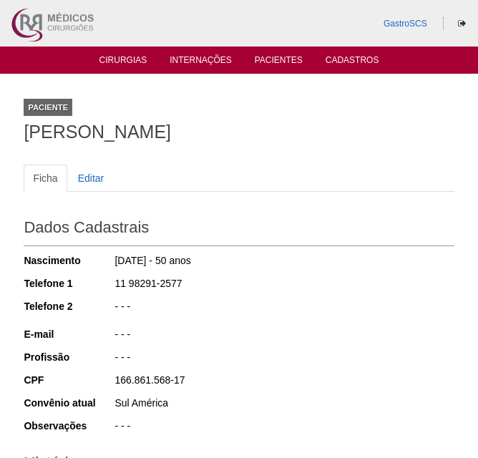
scroll to position [521, 0]
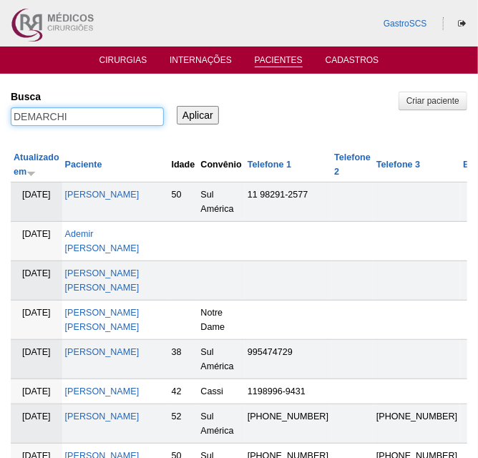
drag, startPoint x: 77, startPoint y: 120, endPoint x: 14, endPoint y: 121, distance: 62.3
click at [19, 120] on input "DEMARCHI" at bounding box center [87, 116] width 153 height 19
type input "D"
type input "[PERSON_NAME]"
click at [177, 106] on input "Aplicar" at bounding box center [198, 115] width 42 height 19
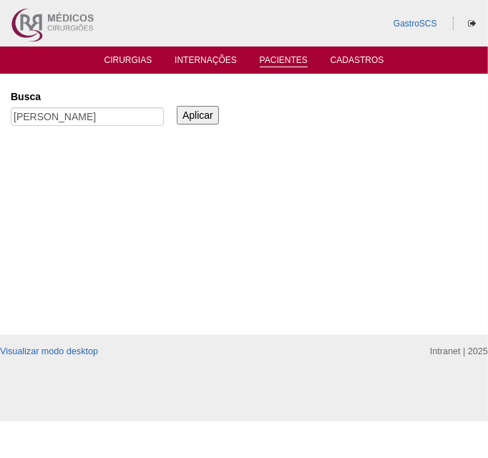
click at [201, 120] on input "Aplicar" at bounding box center [198, 115] width 42 height 19
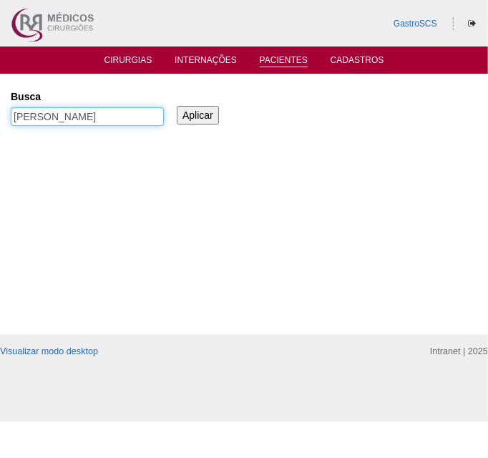
click at [116, 111] on input "[PERSON_NAME]" at bounding box center [87, 116] width 153 height 19
drag, startPoint x: 41, startPoint y: 122, endPoint x: 19, endPoint y: 126, distance: 22.5
click at [23, 125] on input "[PERSON_NAME]" at bounding box center [87, 116] width 153 height 19
type input "M"
type input "MONZANE"
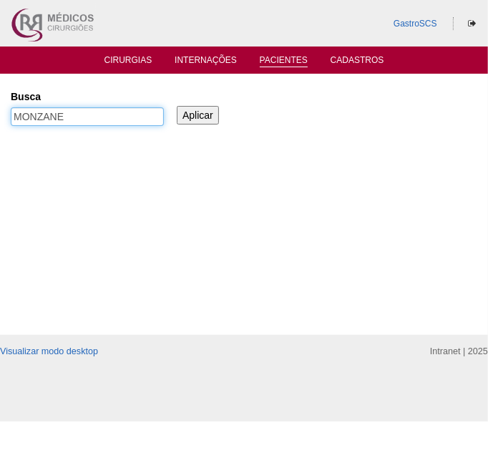
click at [177, 106] on input "Aplicar" at bounding box center [198, 115] width 42 height 19
click at [87, 110] on input "MONZANE" at bounding box center [87, 116] width 153 height 19
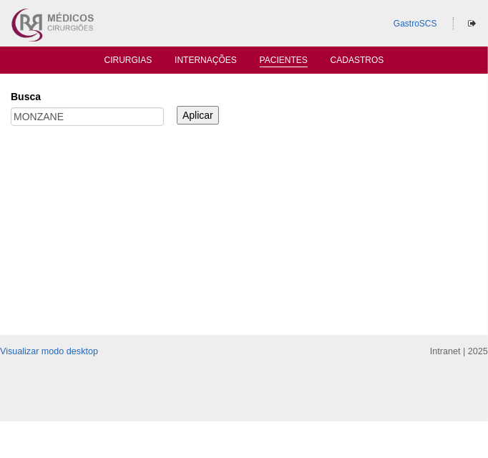
click at [181, 108] on input "Aplicar" at bounding box center [198, 115] width 42 height 19
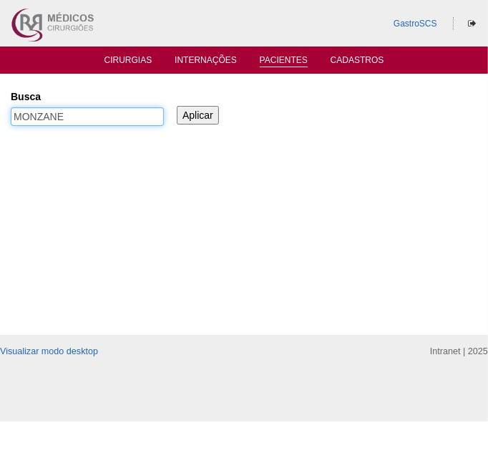
click at [131, 109] on input "MONZANE" at bounding box center [87, 116] width 153 height 19
type input "M"
type input "FONSECA"
click at [177, 106] on input "Aplicar" at bounding box center [198, 115] width 42 height 19
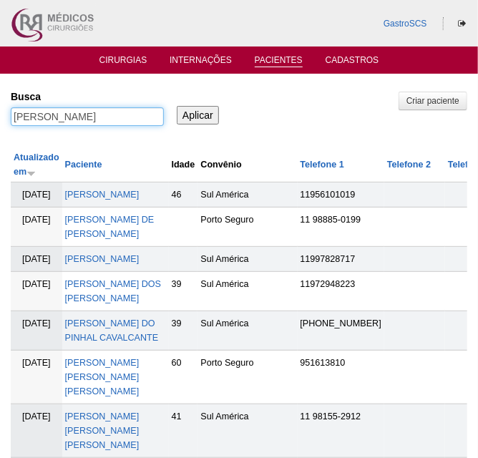
drag, startPoint x: 101, startPoint y: 110, endPoint x: 1, endPoint y: 120, distance: 100.1
type input "MARIAH"
click at [177, 106] on input "Aplicar" at bounding box center [198, 115] width 42 height 19
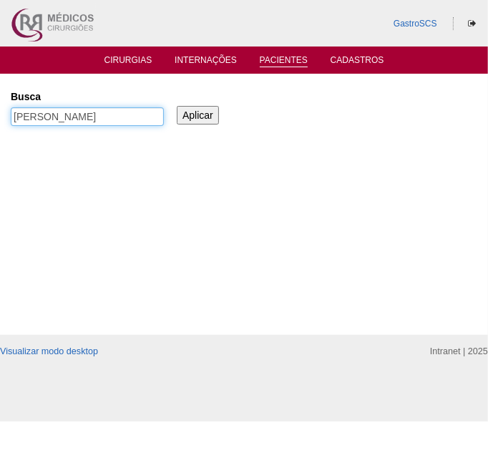
click at [99, 122] on input "[PERSON_NAME]" at bounding box center [87, 116] width 153 height 19
drag, startPoint x: 97, startPoint y: 122, endPoint x: -174, endPoint y: 145, distance: 272.4
click at [0, 145] on html "GastroSCS Cirurgias Internações Pacientes Cadastros Pacientes" at bounding box center [244, 211] width 488 height 422
type input "BALDUINO"
click at [177, 106] on input "Aplicar" at bounding box center [198, 115] width 42 height 19
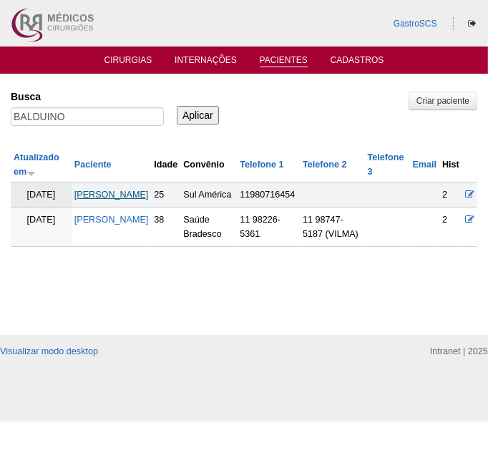
click at [116, 200] on link "[PERSON_NAME]" at bounding box center [111, 195] width 74 height 10
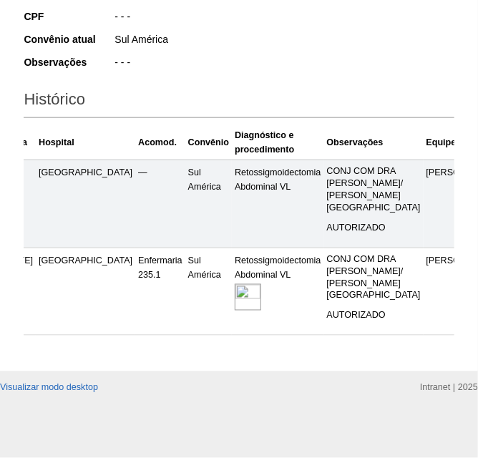
scroll to position [0, 110]
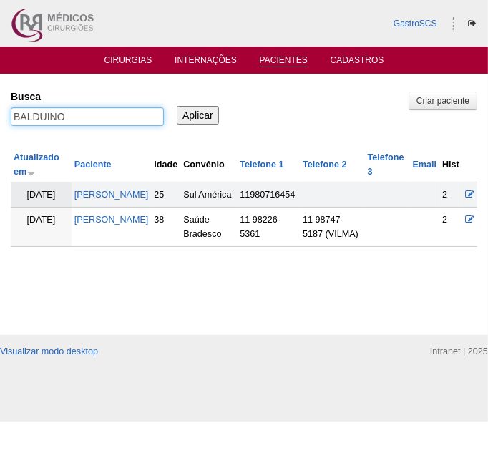
drag, startPoint x: 81, startPoint y: 116, endPoint x: -134, endPoint y: 111, distance: 214.9
click at [0, 111] on html "GastroSCS Cirurgias Internações Pacientes Cadastros Pacientes" at bounding box center [244, 211] width 488 height 422
type input "[PERSON_NAME]"
click at [177, 106] on input "Aplicar" at bounding box center [198, 115] width 42 height 19
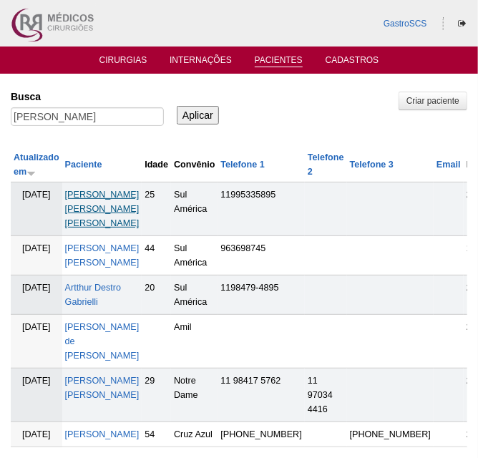
click at [90, 198] on link "[PERSON_NAME] [PERSON_NAME] [PERSON_NAME]" at bounding box center [102, 209] width 74 height 39
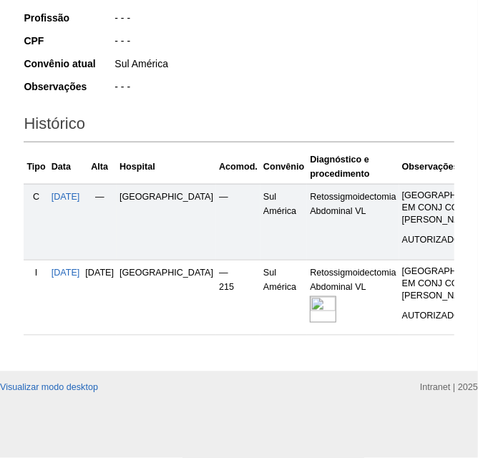
scroll to position [390, 0]
click at [310, 296] on img at bounding box center [323, 309] width 26 height 26
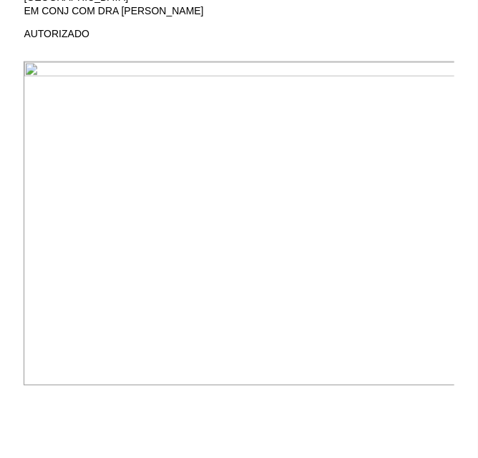
scroll to position [325, 0]
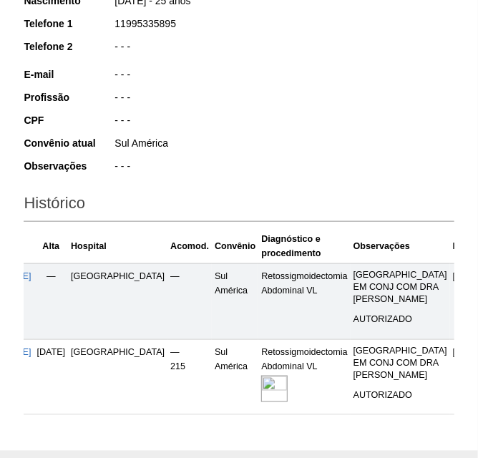
scroll to position [390, 0]
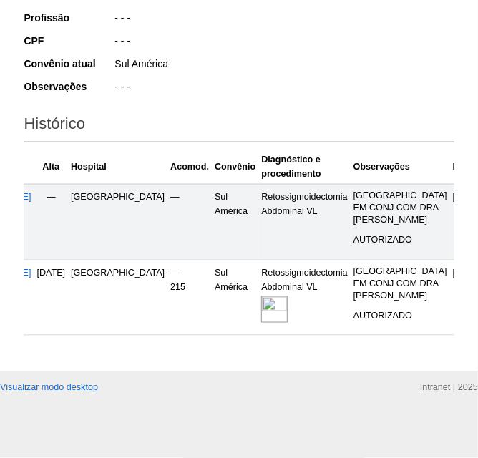
click at [261, 296] on img at bounding box center [274, 309] width 26 height 26
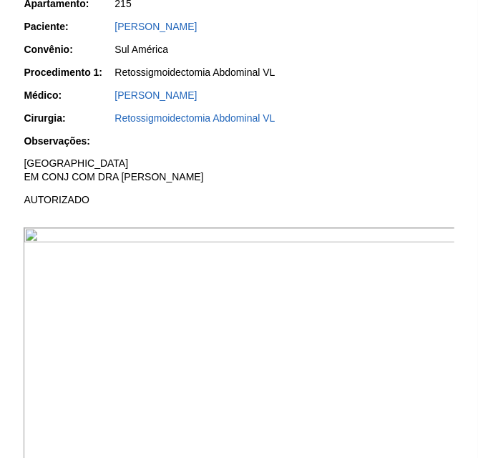
scroll to position [325, 0]
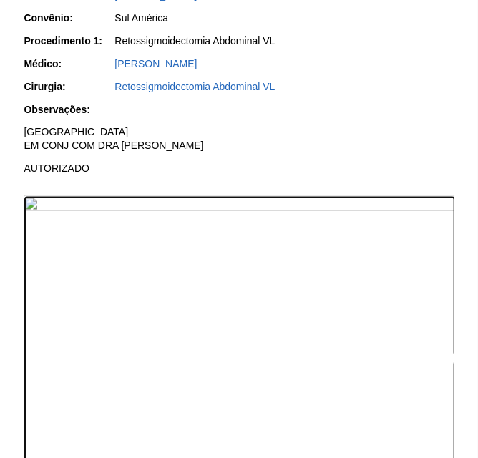
click at [248, 279] on img at bounding box center [240, 358] width 432 height 324
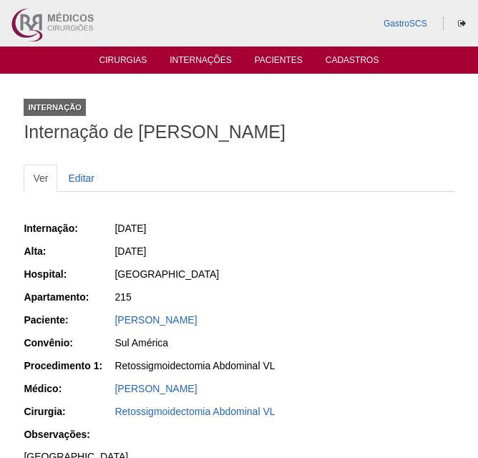
scroll to position [325, 0]
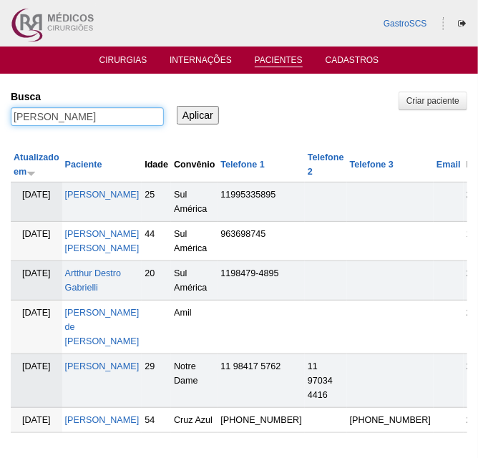
drag, startPoint x: 73, startPoint y: 118, endPoint x: -130, endPoint y: 125, distance: 202.8
click at [0, 125] on html "GastroSCS Cirurgias Internações Pacientes Cadastros Pacientes" at bounding box center [239, 278] width 478 height 556
type input "MITSUE"
click at [177, 106] on input "Aplicar" at bounding box center [198, 115] width 42 height 19
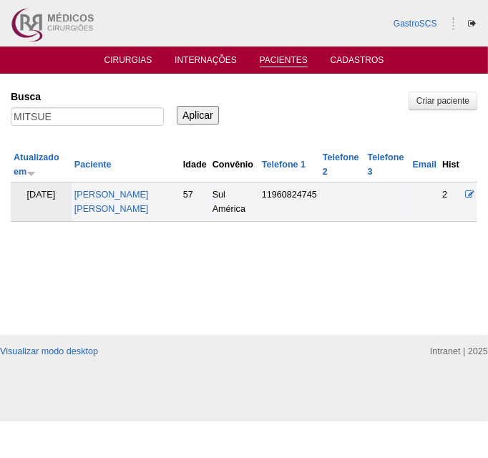
click at [132, 183] on td "MITSUE KITSUNAI LANZIERI" at bounding box center [126, 202] width 109 height 39
click at [127, 190] on link "MITSUE KITSUNAI LANZIERI" at bounding box center [111, 202] width 74 height 24
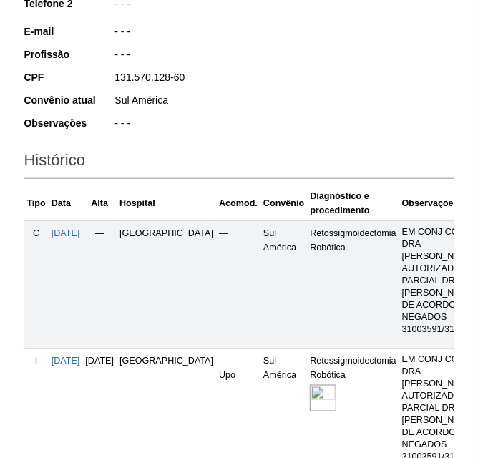
scroll to position [325, 0]
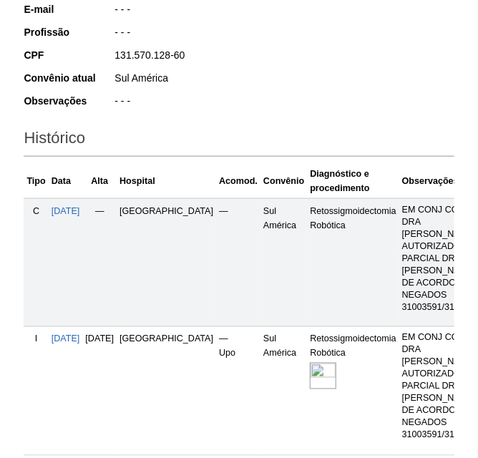
click at [310, 367] on img at bounding box center [323, 376] width 26 height 26
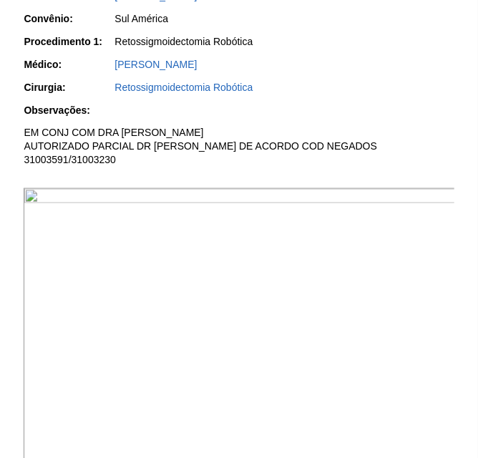
scroll to position [325, 0]
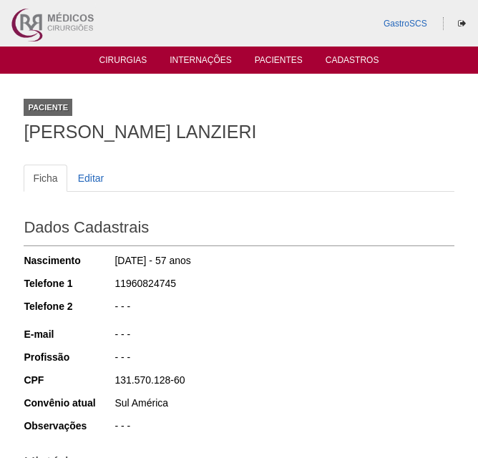
scroll to position [325, 0]
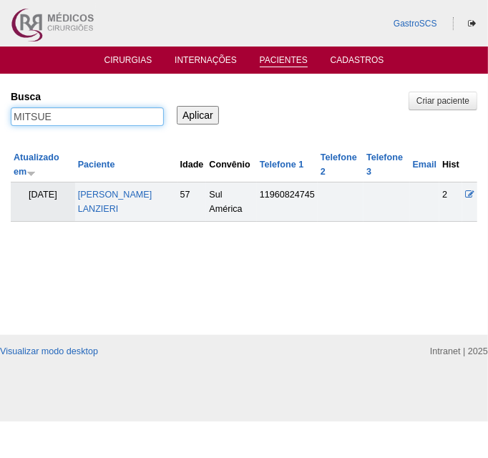
drag, startPoint x: 78, startPoint y: 122, endPoint x: -25, endPoint y: 109, distance: 103.9
click at [0, 109] on html "GastroSCS Cirurgias Internações Pacientes Cadastros [GEOGRAPHIC_DATA]" at bounding box center [244, 211] width 488 height 422
type input "LETICIA"
click at [177, 106] on input "Aplicar" at bounding box center [198, 115] width 42 height 19
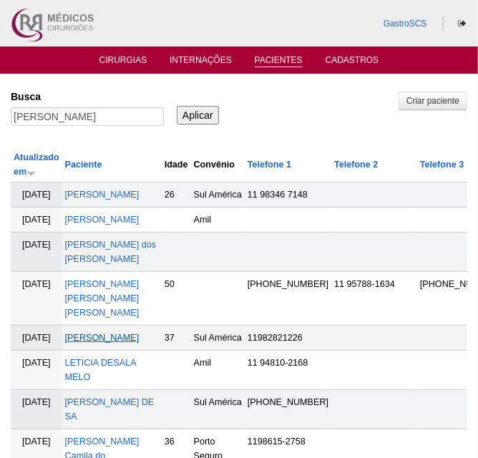
click at [72, 343] on link "[PERSON_NAME]" at bounding box center [102, 338] width 74 height 10
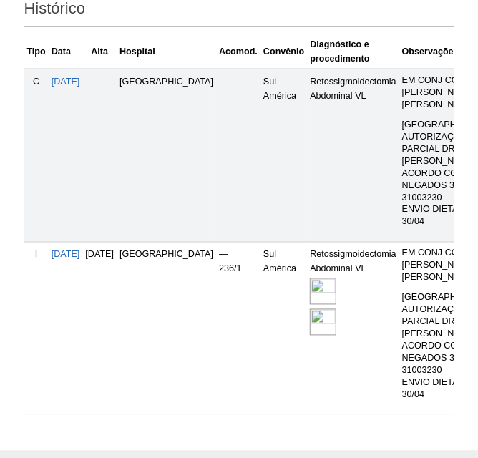
scroll to position [455, 0]
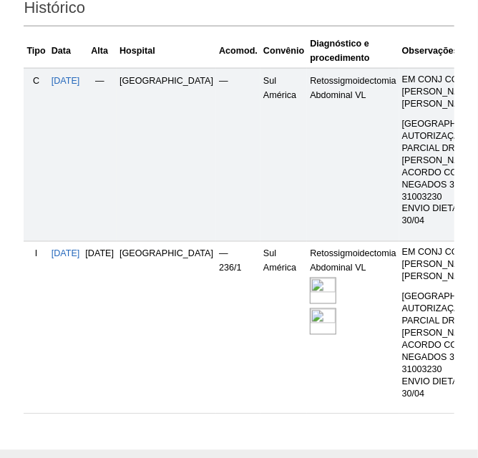
click at [310, 304] on img at bounding box center [323, 291] width 26 height 26
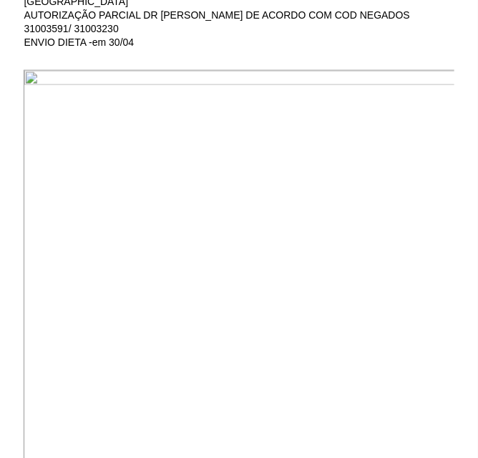
scroll to position [455, 0]
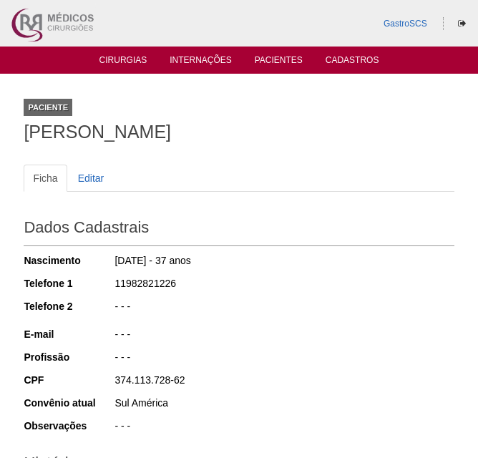
scroll to position [450, 0]
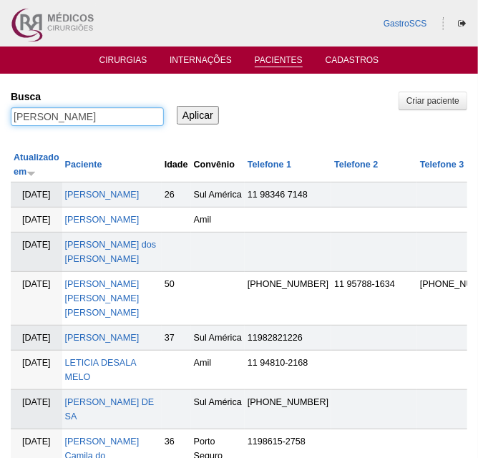
drag, startPoint x: 60, startPoint y: 122, endPoint x: -49, endPoint y: 109, distance: 109.6
type input "SUZANA"
click at [177, 106] on input "Aplicar" at bounding box center [198, 115] width 42 height 19
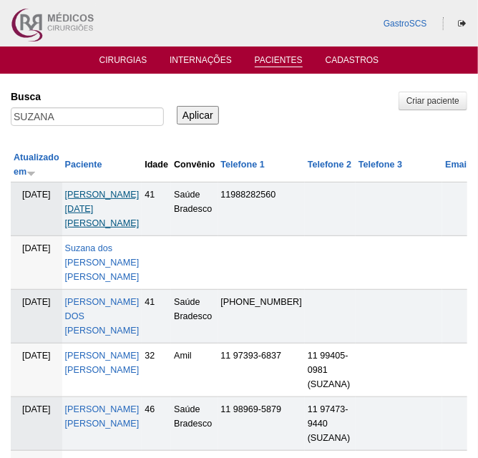
click at [86, 191] on link "[PERSON_NAME] [DATE][PERSON_NAME]" at bounding box center [102, 209] width 74 height 39
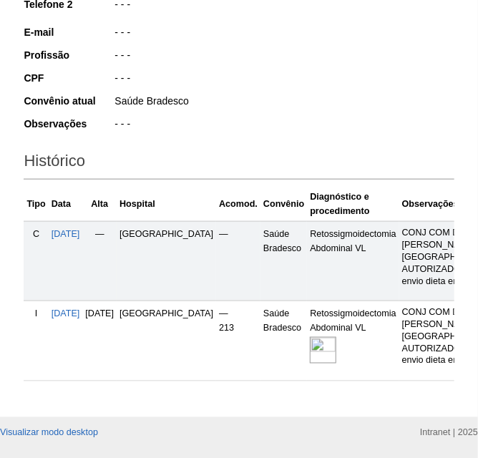
scroll to position [325, 0]
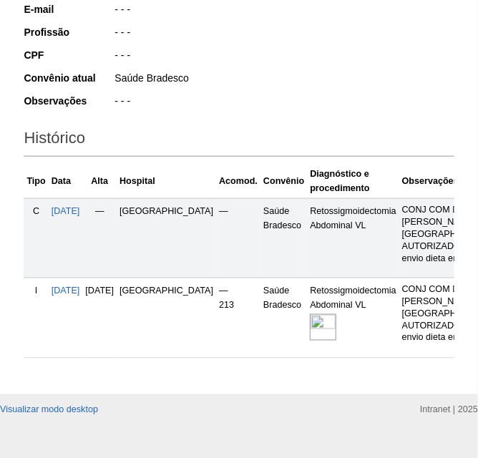
click at [310, 341] on img at bounding box center [323, 327] width 26 height 26
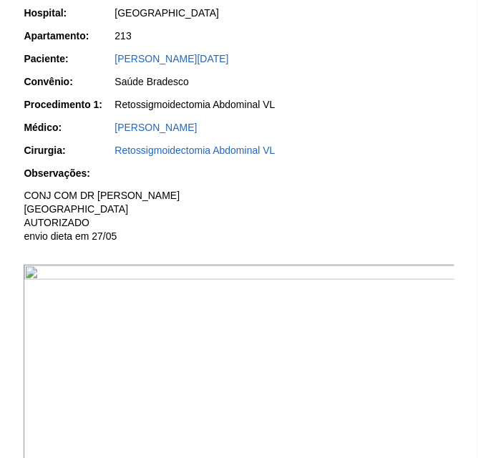
scroll to position [325, 0]
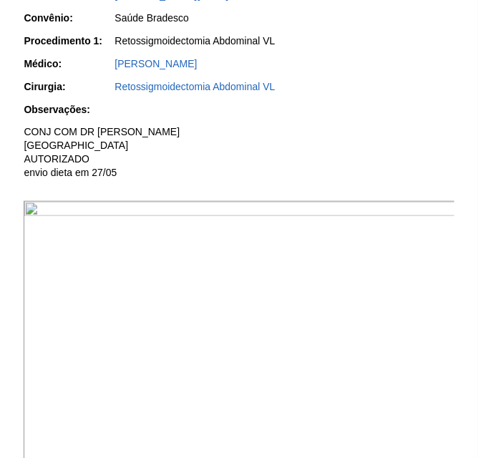
click at [153, 257] on img at bounding box center [240, 363] width 432 height 324
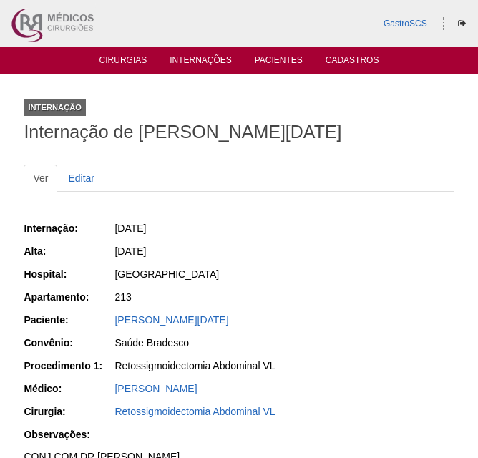
scroll to position [325, 0]
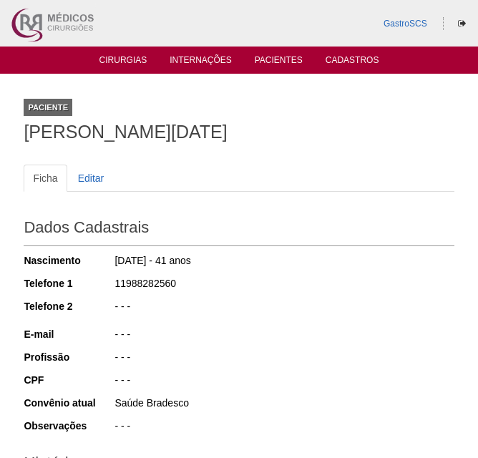
scroll to position [325, 0]
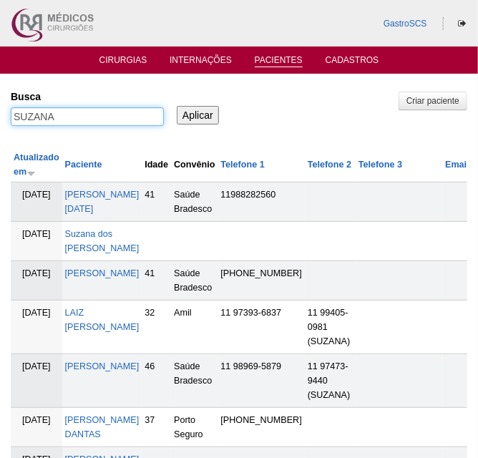
drag, startPoint x: 83, startPoint y: 111, endPoint x: -18, endPoint y: 115, distance: 101.1
type input "ANA"
click at [177, 106] on input "Aplicar" at bounding box center [198, 115] width 42 height 19
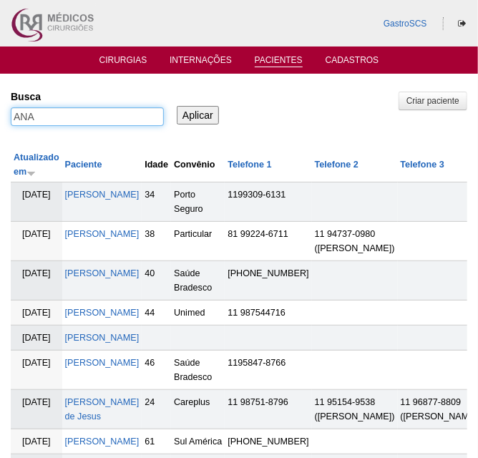
click at [82, 121] on input "ANA" at bounding box center [87, 116] width 153 height 19
type input "ANA PAULA CRISTIANE CARDOSO"
click at [177, 106] on input "Aplicar" at bounding box center [198, 115] width 42 height 19
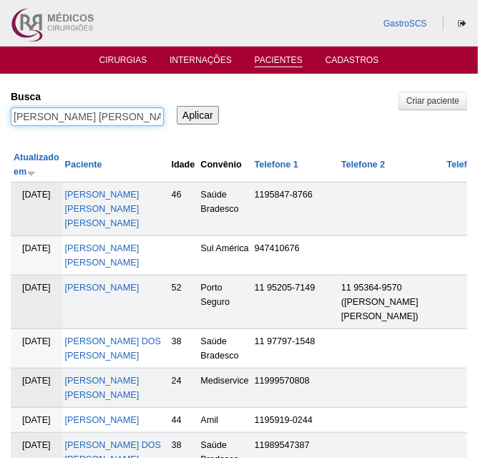
click at [125, 112] on input "[PERSON_NAME] [PERSON_NAME]" at bounding box center [87, 116] width 153 height 19
type input ""ANA PAULA CRISTIANE CARDOSO""
click at [177, 106] on input "Aplicar" at bounding box center [198, 115] width 42 height 19
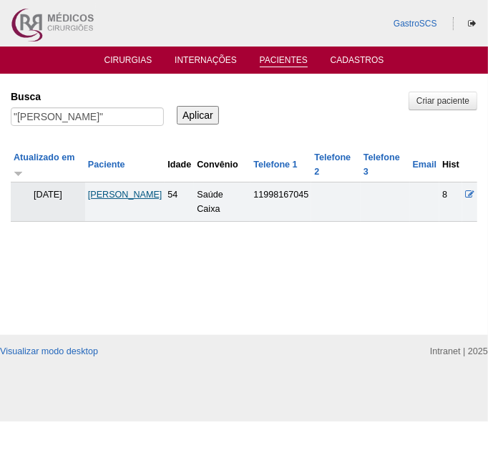
click at [129, 200] on link "[PERSON_NAME]" at bounding box center [125, 195] width 74 height 10
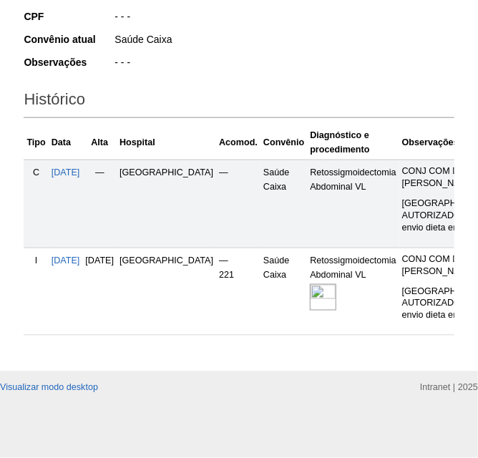
scroll to position [420, 0]
click at [310, 284] on img at bounding box center [323, 297] width 26 height 26
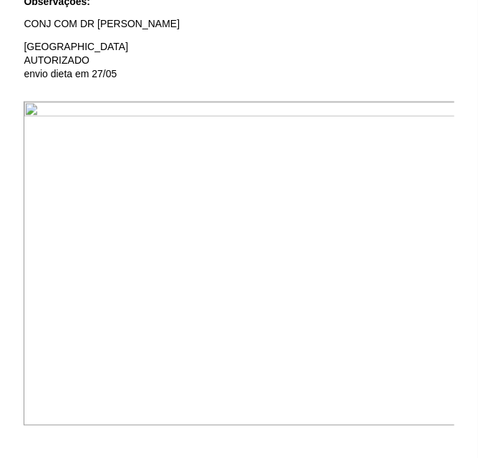
scroll to position [455, 0]
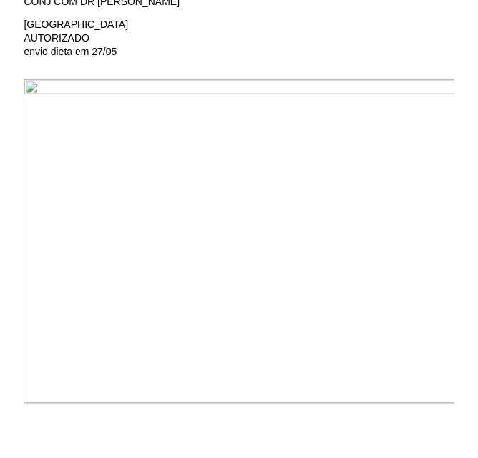
click at [162, 265] on img at bounding box center [240, 241] width 432 height 324
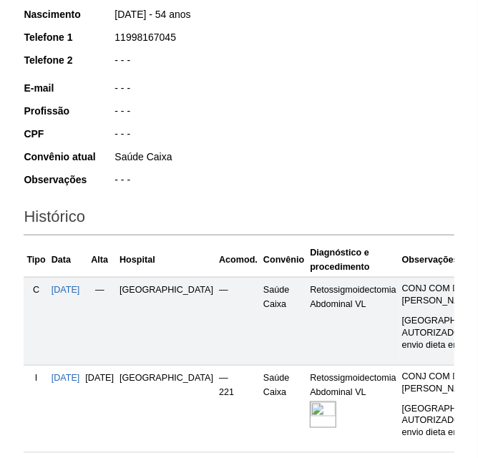
scroll to position [158, 0]
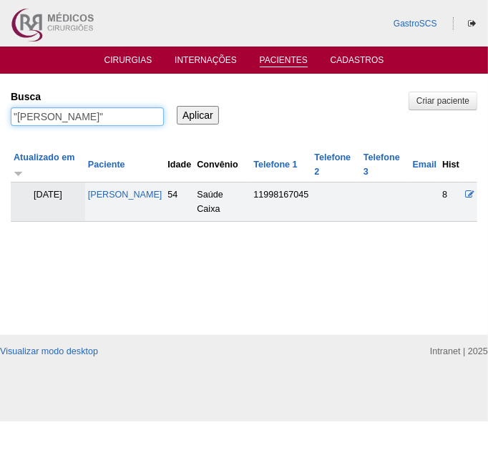
click at [92, 114] on input ""ANA PAULA CRISTIANE CARDOSO"" at bounding box center [87, 116] width 153 height 19
type input "BRUNA"
click at [177, 106] on input "Aplicar" at bounding box center [198, 115] width 42 height 19
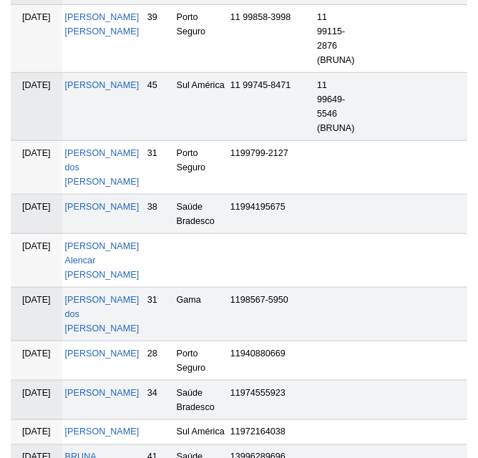
scroll to position [260, 0]
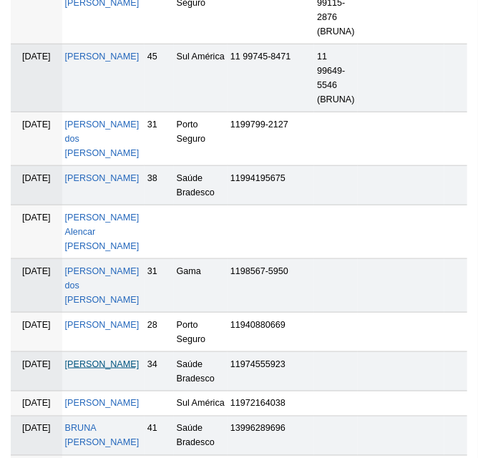
click at [92, 359] on link "[PERSON_NAME]" at bounding box center [102, 364] width 74 height 10
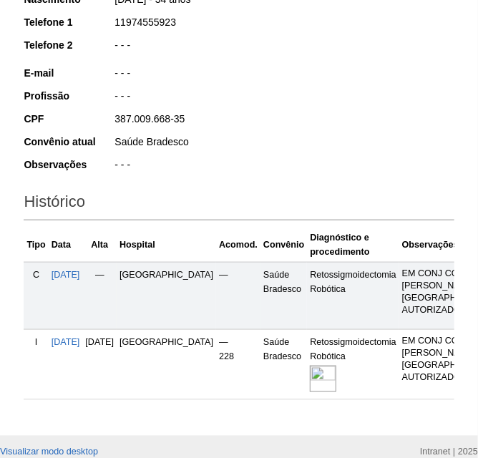
scroll to position [325, 0]
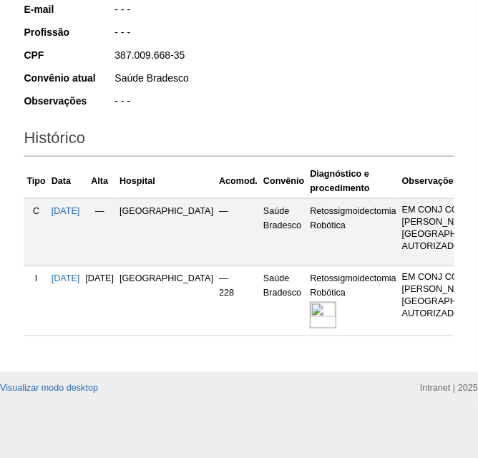
click at [310, 329] on img at bounding box center [323, 315] width 26 height 26
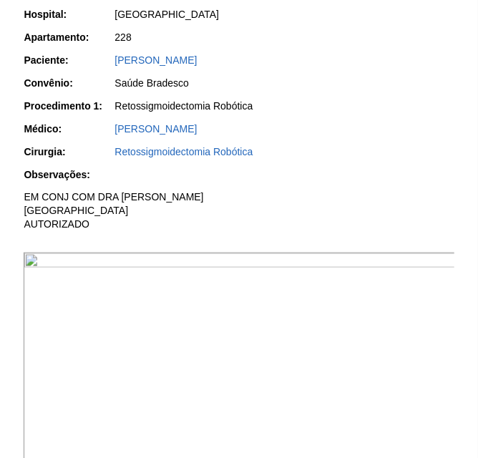
scroll to position [195, 0]
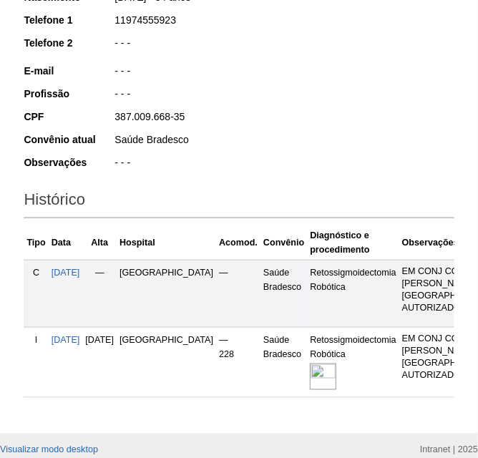
scroll to position [325, 0]
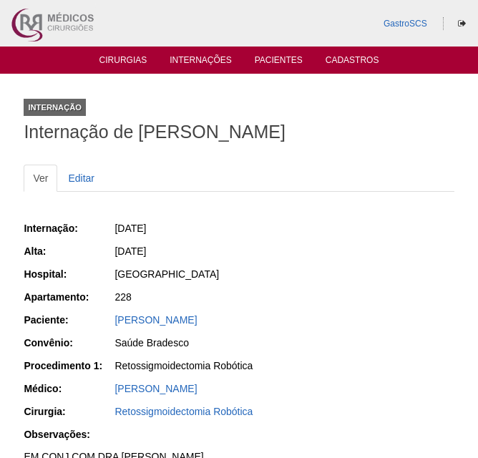
scroll to position [195, 0]
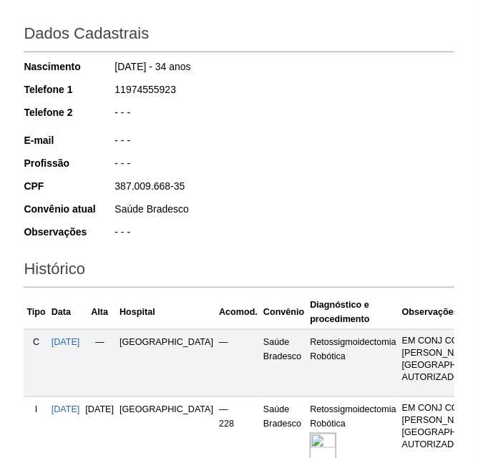
scroll to position [64, 0]
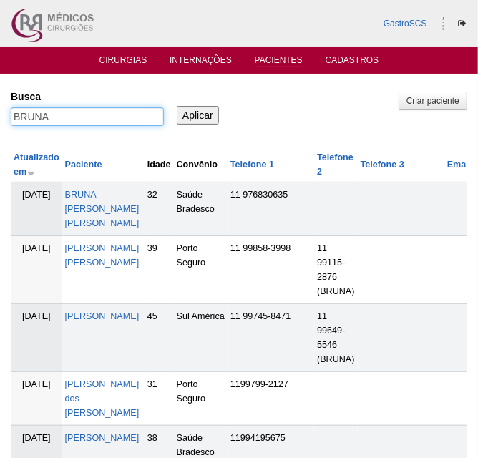
drag, startPoint x: 94, startPoint y: 123, endPoint x: 86, endPoint y: 123, distance: 7.9
click at [90, 123] on input "BRUNA" at bounding box center [87, 116] width 153 height 19
click at [86, 123] on input "BRUNA" at bounding box center [87, 116] width 153 height 19
type input "PAULINE"
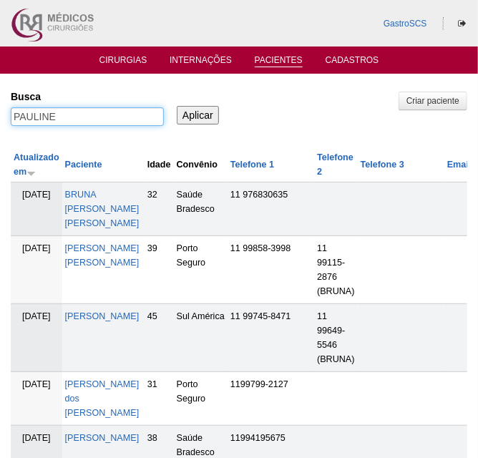
click at [177, 106] on input "Aplicar" at bounding box center [198, 115] width 42 height 19
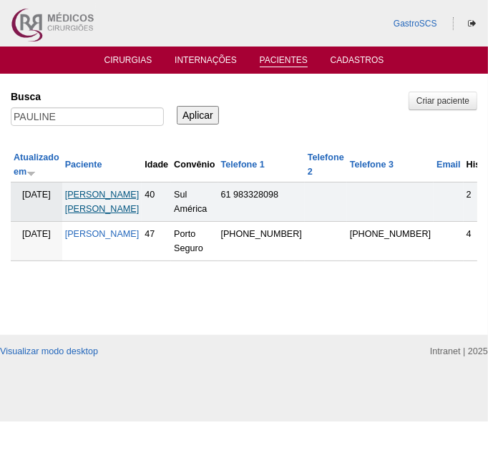
click at [135, 194] on link "PAULINE ROCHA MEIRA DE CARVALHO" at bounding box center [102, 202] width 74 height 24
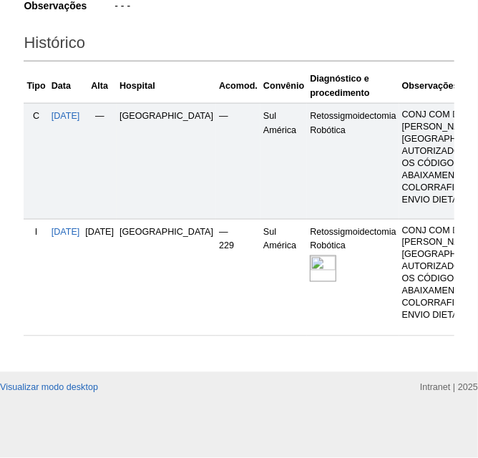
scroll to position [521, 0]
drag, startPoint x: 267, startPoint y: 342, endPoint x: 380, endPoint y: 335, distance: 113.3
click at [380, 335] on div "Paciente [PERSON_NAME] Ficha Editar Dados Cadastrais Nascimento [DATE] - 40 ano…" at bounding box center [239, 12] width 452 height 718
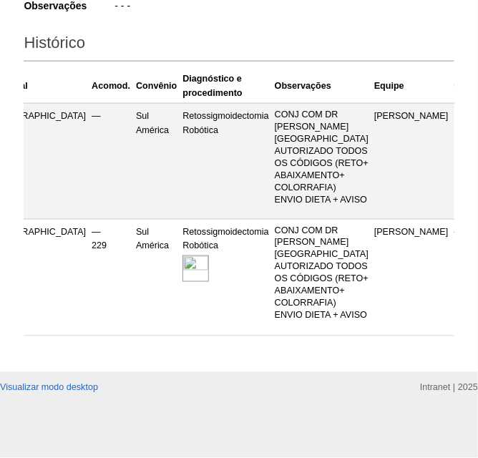
scroll to position [455, 0]
click at [183, 278] on img at bounding box center [196, 269] width 26 height 26
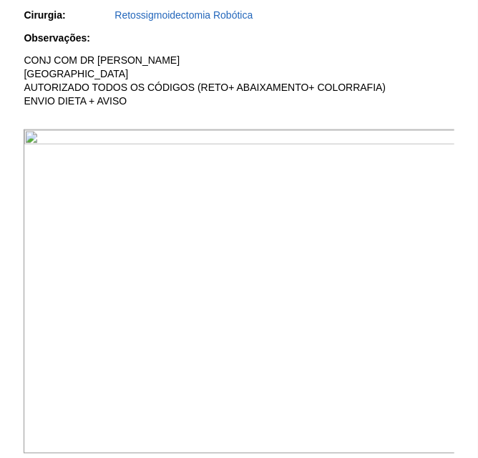
scroll to position [455, 0]
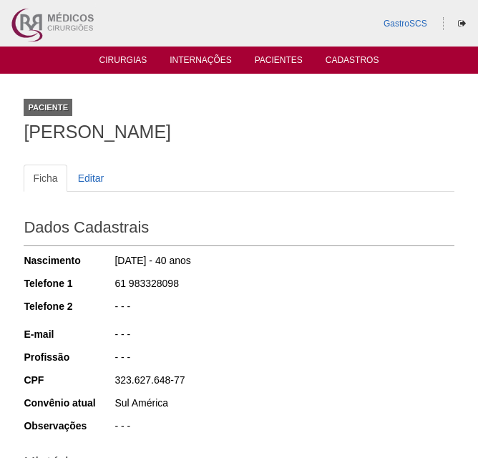
scroll to position [450, 0]
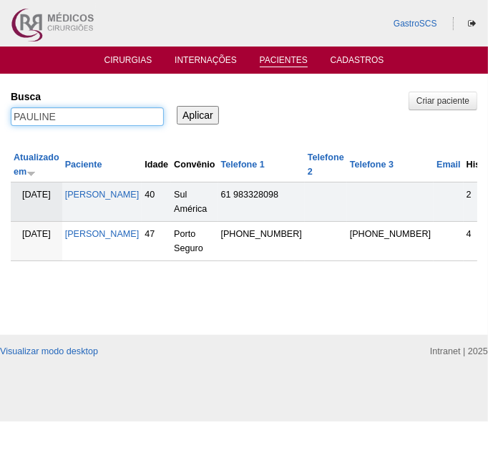
drag, startPoint x: 71, startPoint y: 127, endPoint x: -36, endPoint y: 135, distance: 106.9
click at [0, 135] on html "GastroSCS Cirurgias Internações Pacientes Cadastros Pacientes" at bounding box center [244, 211] width 488 height 422
type input "TWEENY"
click at [177, 106] on input "Aplicar" at bounding box center [198, 115] width 42 height 19
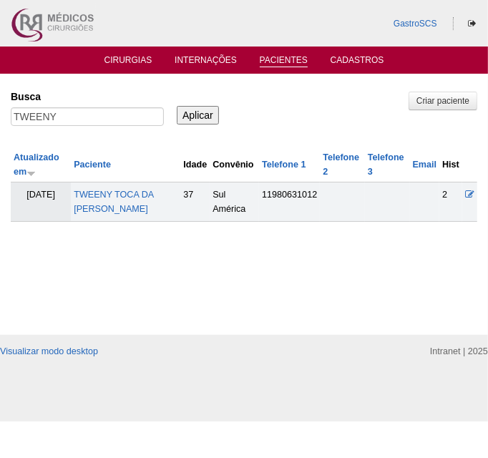
click at [121, 200] on td "TWEENY TOCA DA [PERSON_NAME]" at bounding box center [126, 202] width 110 height 39
click at [123, 193] on link "TWEENY TOCA DA [PERSON_NAME]" at bounding box center [113, 202] width 79 height 24
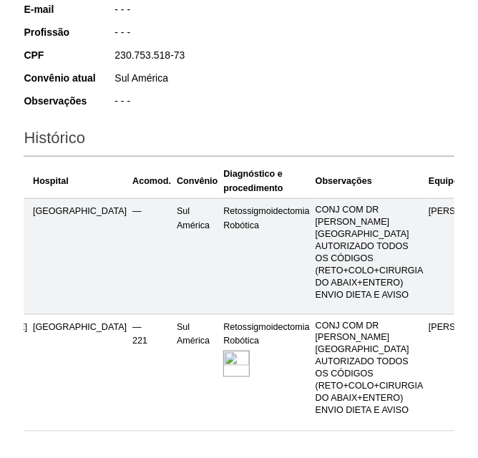
scroll to position [0, 126]
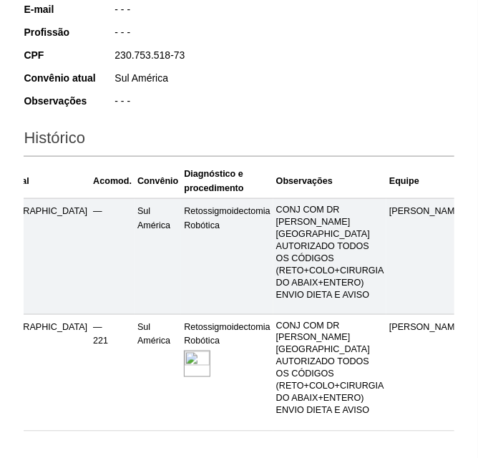
click at [184, 351] on img at bounding box center [197, 364] width 26 height 26
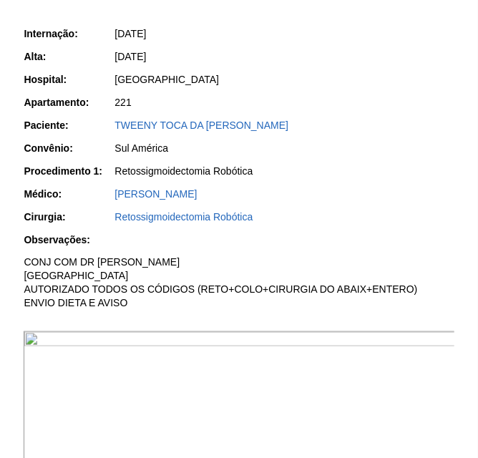
scroll to position [390, 0]
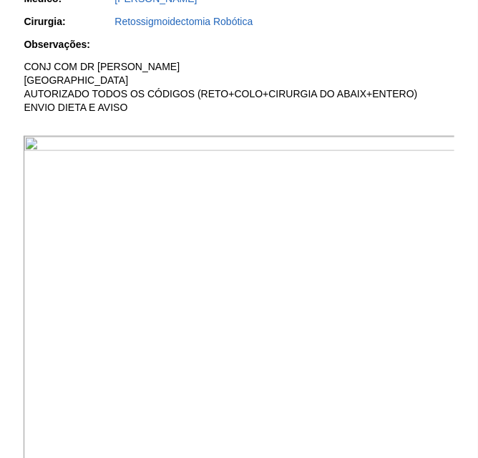
click at [178, 310] on img at bounding box center [240, 298] width 432 height 324
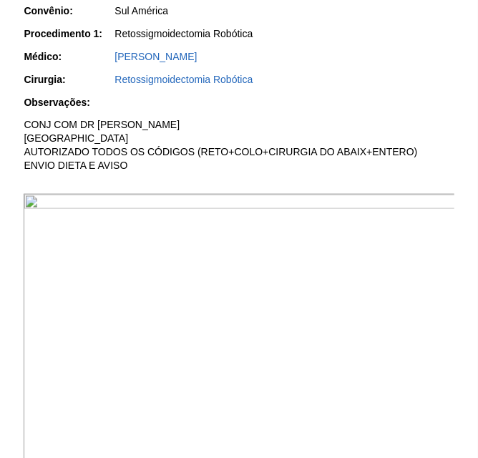
scroll to position [390, 0]
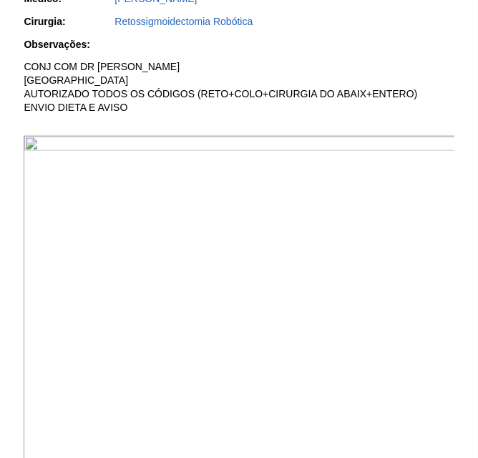
drag, startPoint x: 178, startPoint y: 317, endPoint x: 178, endPoint y: 326, distance: 8.6
click at [178, 317] on img at bounding box center [240, 298] width 432 height 324
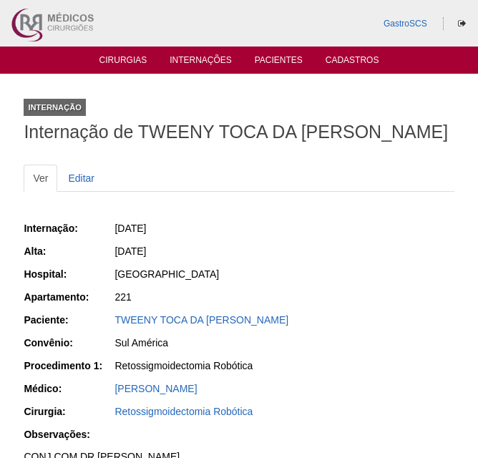
scroll to position [389, 0]
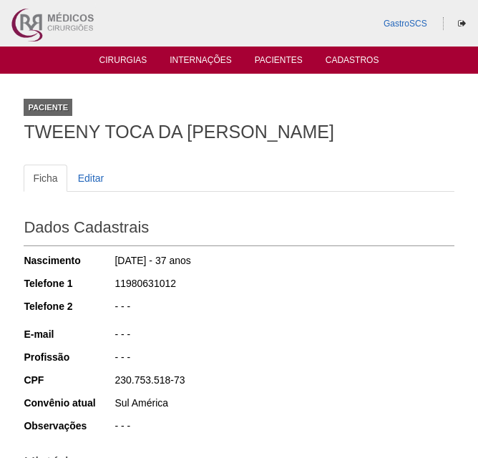
scroll to position [325, 0]
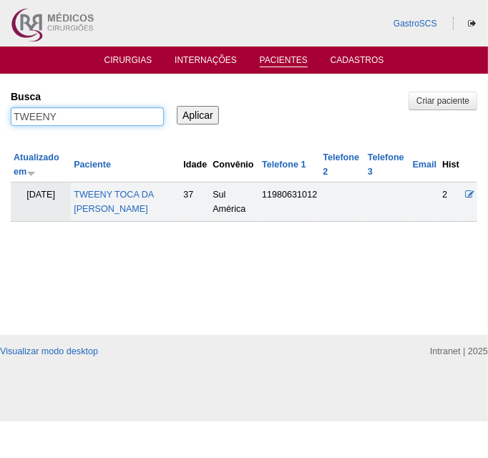
drag, startPoint x: 87, startPoint y: 120, endPoint x: 1, endPoint y: 112, distance: 86.4
click at [1, 112] on div "Pacientes Criar paciente Busca TWEENY Aplicar Atualizado em Paciente Idade Conv…" at bounding box center [244, 204] width 488 height 261
type input "[PERSON_NAME]"
click at [177, 106] on input "Aplicar" at bounding box center [198, 115] width 42 height 19
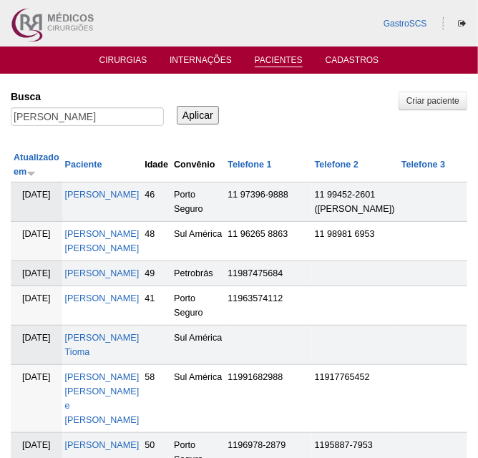
click at [84, 286] on td "[PERSON_NAME]" at bounding box center [102, 273] width 80 height 25
click at [84, 279] on link "[PERSON_NAME]" at bounding box center [102, 274] width 74 height 10
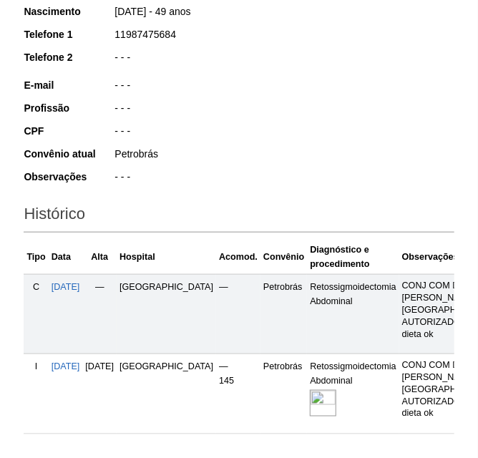
scroll to position [325, 0]
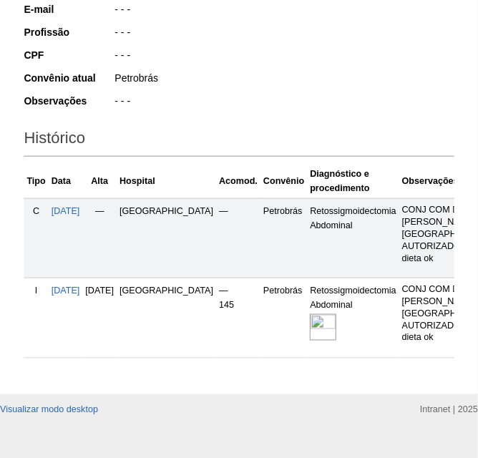
click at [311, 337] on img at bounding box center [323, 327] width 26 height 26
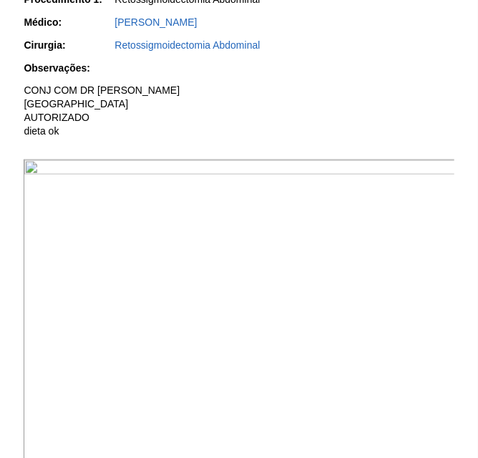
scroll to position [260, 0]
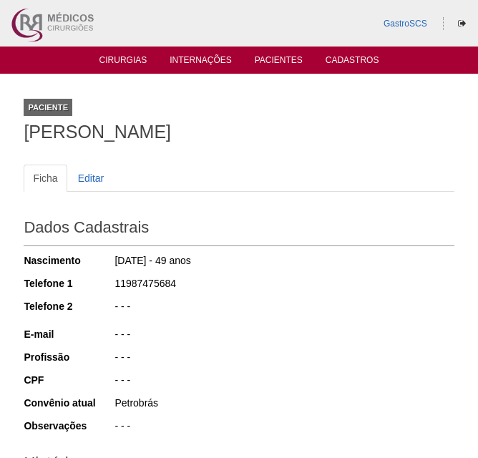
scroll to position [325, 0]
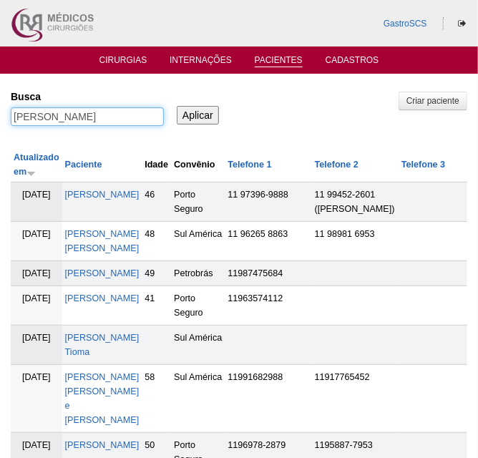
drag, startPoint x: 69, startPoint y: 111, endPoint x: -62, endPoint y: 116, distance: 131.9
type input "GRAZIELLY"
click at [177, 106] on input "Aplicar" at bounding box center [198, 115] width 42 height 19
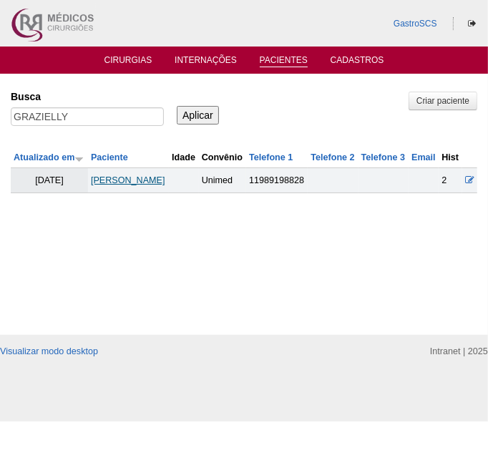
click at [95, 185] on link "GRAZIELLY ALMEIDA OLIVEIRA" at bounding box center [128, 180] width 74 height 10
click at [105, 185] on link "[PERSON_NAME]" at bounding box center [128, 180] width 74 height 10
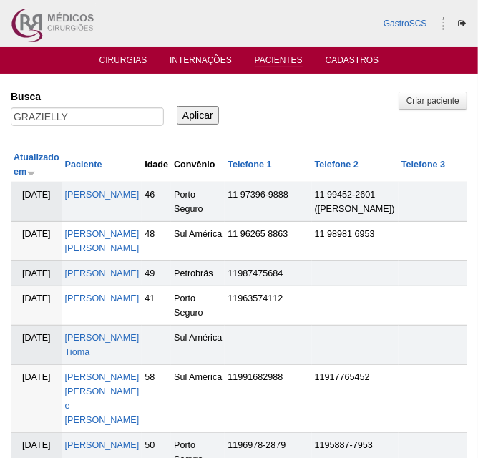
click at [195, 120] on input "Aplicar" at bounding box center [198, 115] width 42 height 19
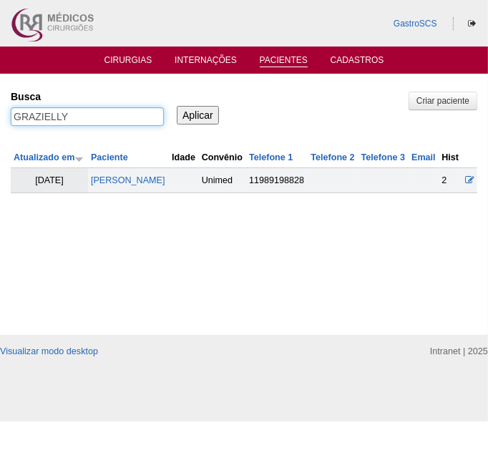
click at [124, 117] on input "GRAZIELLY" at bounding box center [87, 116] width 153 height 19
drag, startPoint x: 124, startPoint y: 117, endPoint x: 4, endPoint y: 120, distance: 120.3
click at [27, 120] on input "GRAZIELLY" at bounding box center [87, 116] width 153 height 19
click at [108, 122] on input "GRAZIELLY" at bounding box center [87, 116] width 153 height 19
drag, startPoint x: 102, startPoint y: 116, endPoint x: -97, endPoint y: 110, distance: 199.9
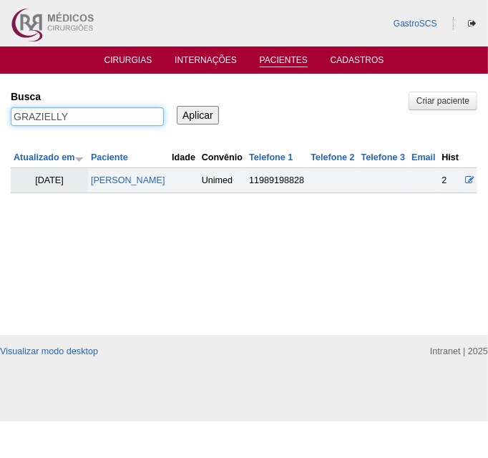
click at [0, 110] on html "GastroSCS Cirurgias Internações Pacientes Cadastros Pacientes" at bounding box center [244, 211] width 488 height 422
type input "GRAZIELLY"
click at [177, 106] on input "Aplicar" at bounding box center [198, 115] width 42 height 19
drag, startPoint x: 111, startPoint y: 115, endPoint x: -76, endPoint y: 114, distance: 186.9
click at [0, 114] on html "GastroSCS Cirurgias Internações Pacientes Cadastros Pacientes" at bounding box center [244, 211] width 488 height 422
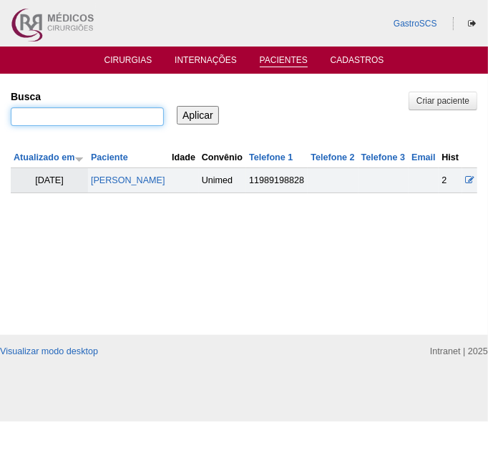
click at [84, 117] on input "Busca" at bounding box center [87, 116] width 153 height 19
type input "NOGUEIRA"
click at [177, 106] on input "Aplicar" at bounding box center [198, 115] width 42 height 19
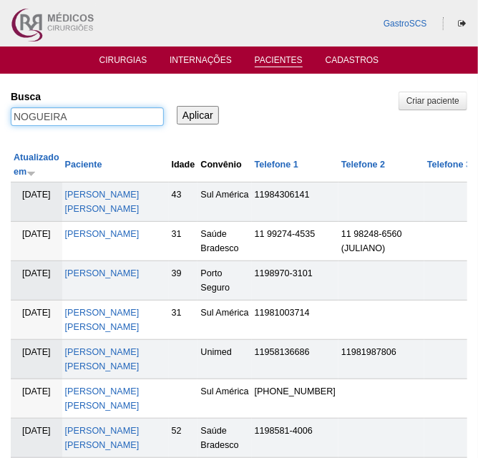
drag, startPoint x: 101, startPoint y: 110, endPoint x: -150, endPoint y: 118, distance: 251.5
type input "PEREIRA"
click at [177, 106] on input "Aplicar" at bounding box center [198, 115] width 42 height 19
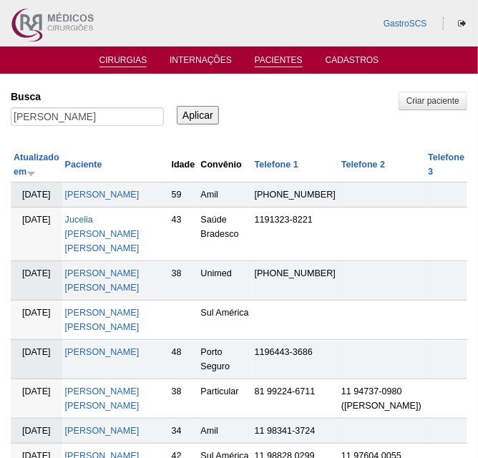
click at [118, 62] on link "Cirurgias" at bounding box center [124, 61] width 48 height 12
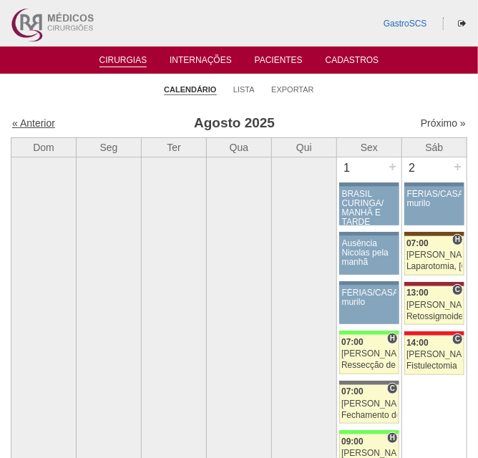
click at [32, 122] on link "« Anterior" at bounding box center [33, 122] width 43 height 11
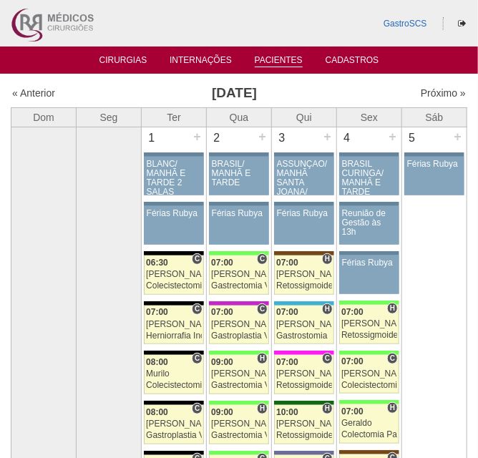
click at [264, 57] on link "Pacientes" at bounding box center [279, 61] width 48 height 12
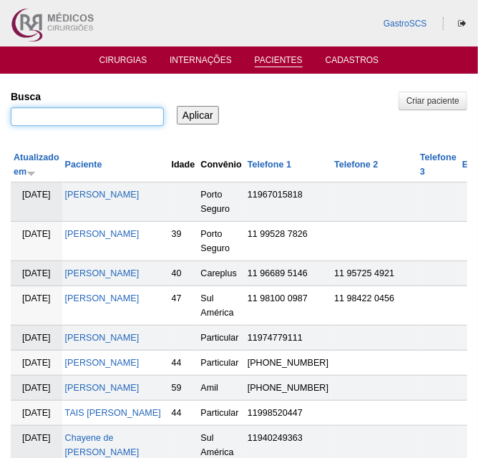
click at [64, 117] on input "Busca" at bounding box center [87, 116] width 153 height 19
type input "LUANA"
click at [177, 106] on input "Aplicar" at bounding box center [198, 115] width 42 height 19
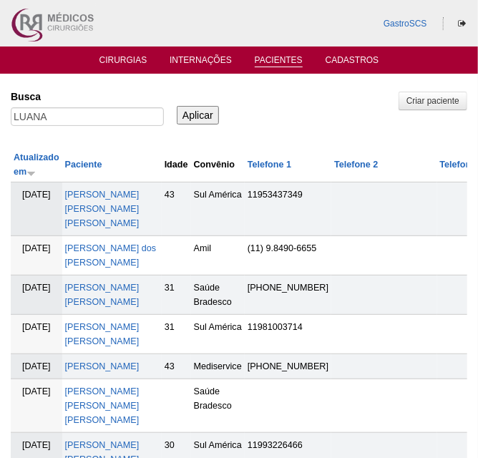
scroll to position [64, 0]
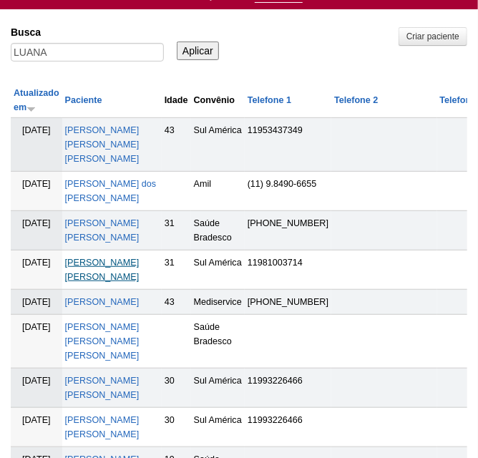
click at [101, 274] on link "[PERSON_NAME] [PERSON_NAME]" at bounding box center [102, 270] width 74 height 24
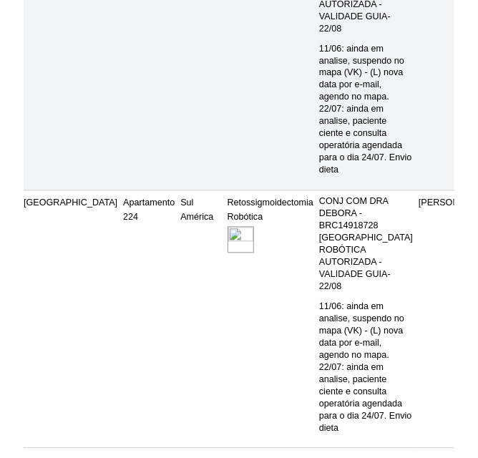
scroll to position [586, 0]
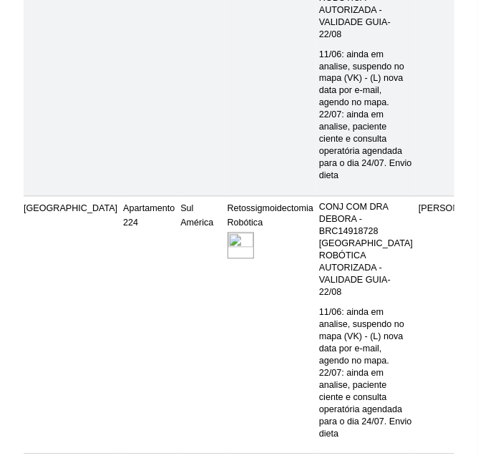
click at [228, 259] on img at bounding box center [241, 246] width 26 height 26
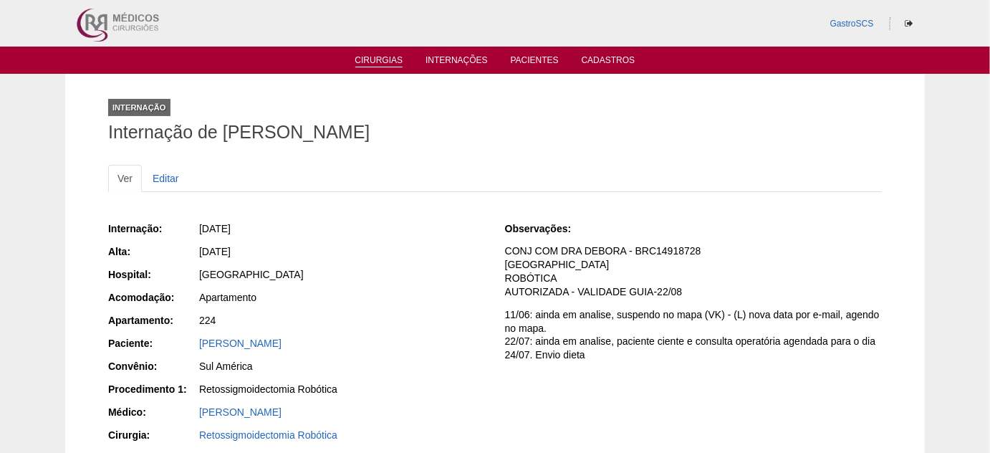
click at [374, 64] on link "Cirurgias" at bounding box center [379, 61] width 48 height 12
